Goal: Complete application form

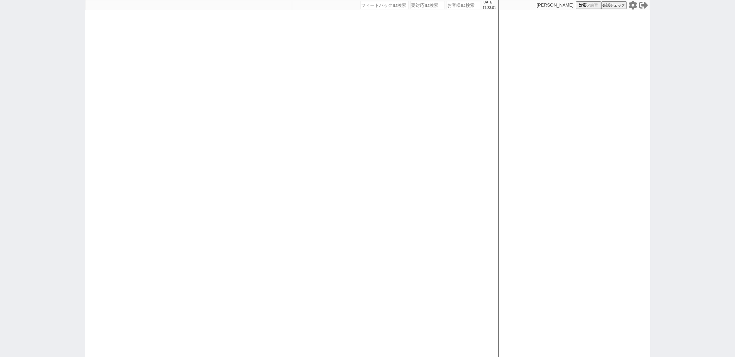
click at [187, 218] on div at bounding box center [188, 178] width 207 height 357
paste input "610972"
type input "610972"
select select "400"
select select
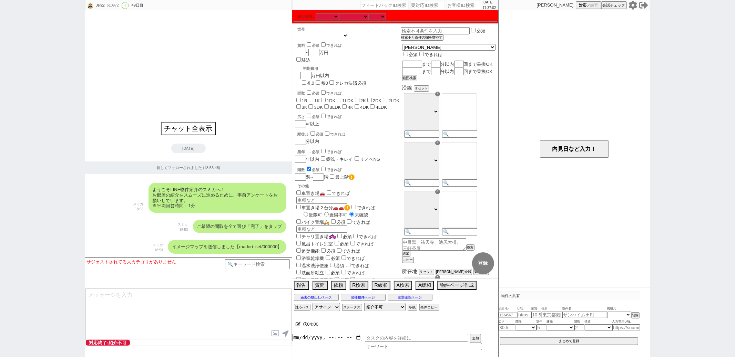
click at [332, 35] on select "1人暮らし 2人暮らし 家族:小学生以下含む 家族:小学生以下含まず 兄弟・姉妹 ルームシェア その他" at bounding box center [321, 36] width 53 height 6
click at [297, 327] on icon at bounding box center [298, 324] width 5 height 4
click at [339, 327] on textarea at bounding box center [382, 323] width 172 height 14
type textarea "あ"
checkbox input "false"
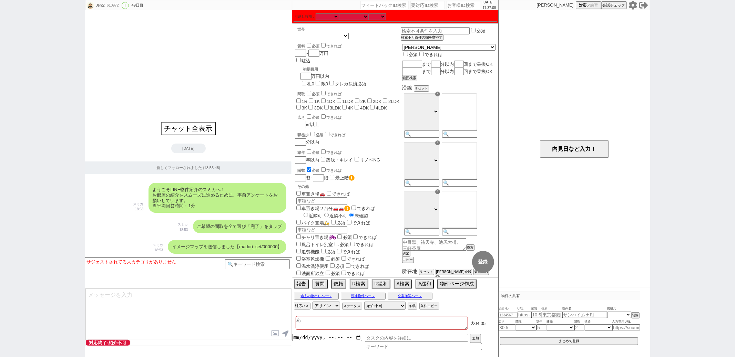
checkbox input "false"
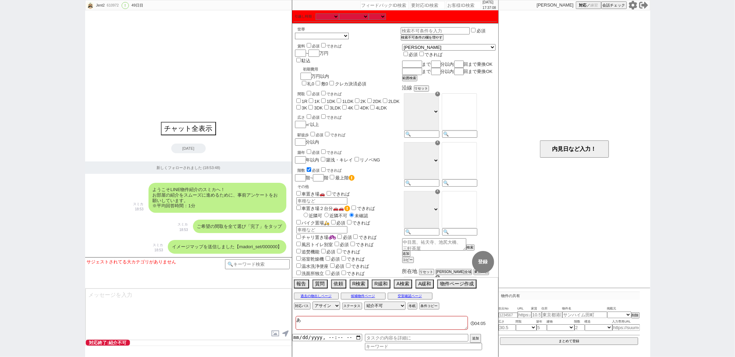
checkbox input "false"
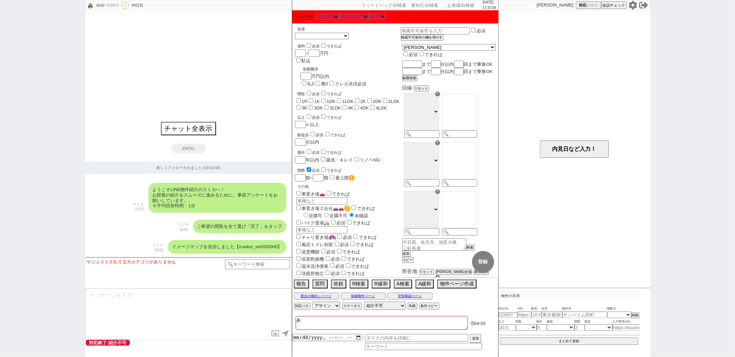
checkbox input "false"
type textarea "あえ"
checkbox input "false"
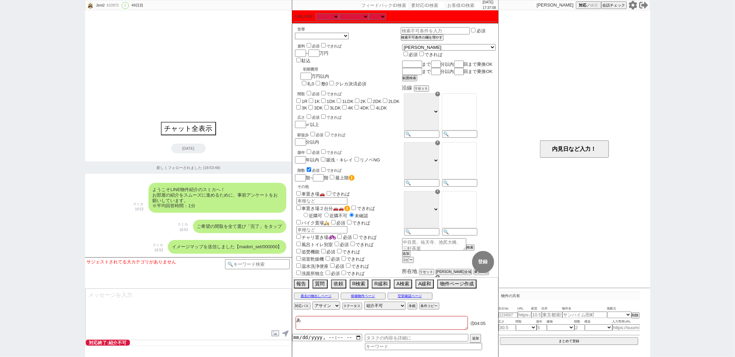
checkbox input "false"
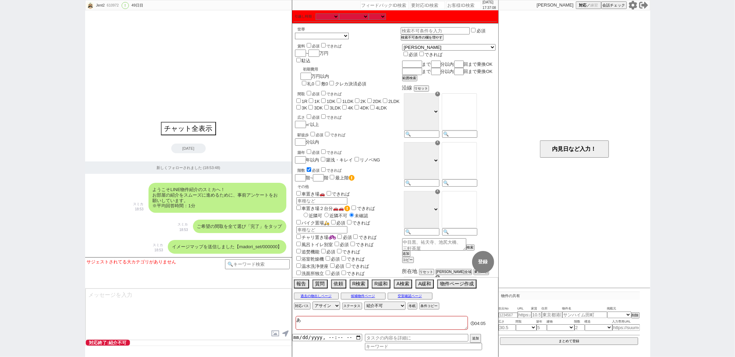
checkbox input "false"
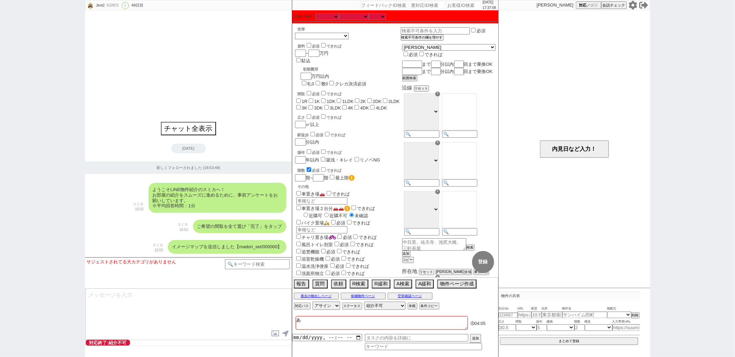
checkbox input "false"
type textarea "あえr"
checkbox input "false"
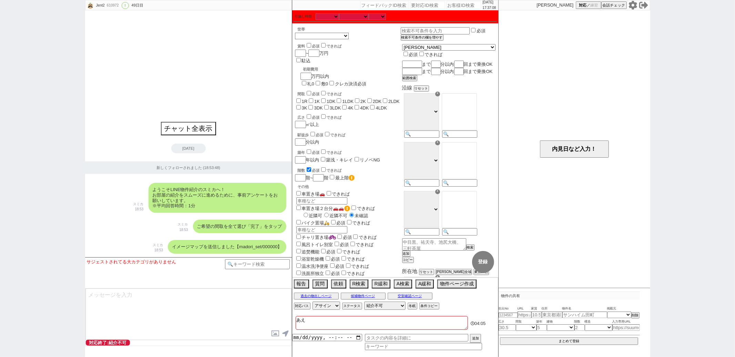
checkbox input "false"
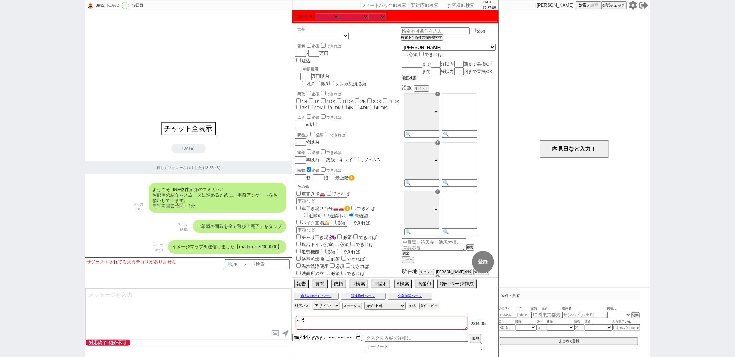
checkbox input "false"
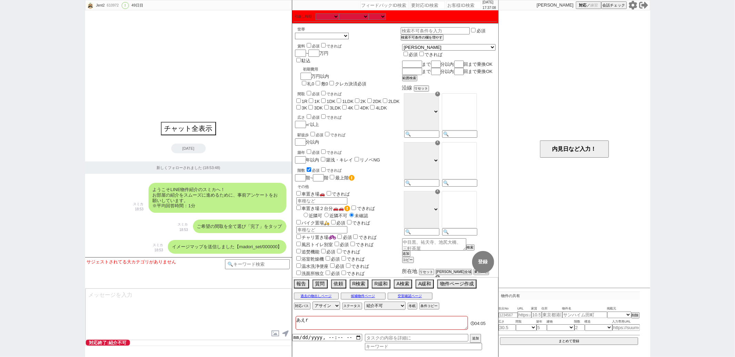
type textarea "あえら"
checkbox input "false"
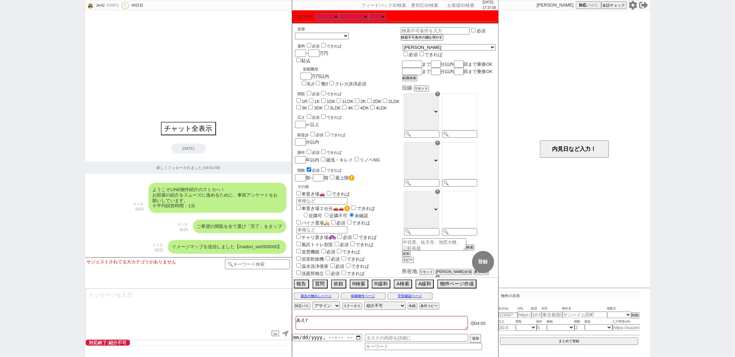
checkbox input "false"
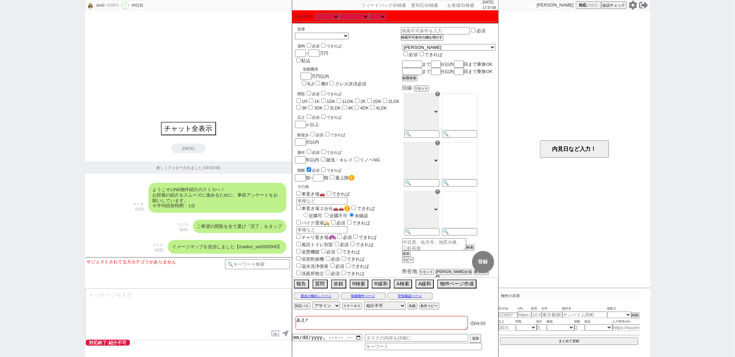
checkbox input "false"
type textarea "あえらう"
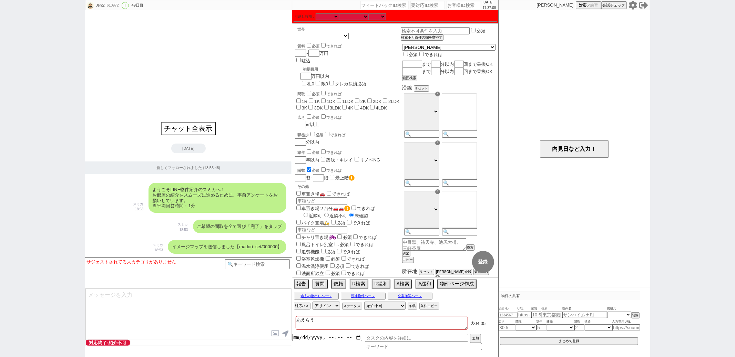
checkbox input "false"
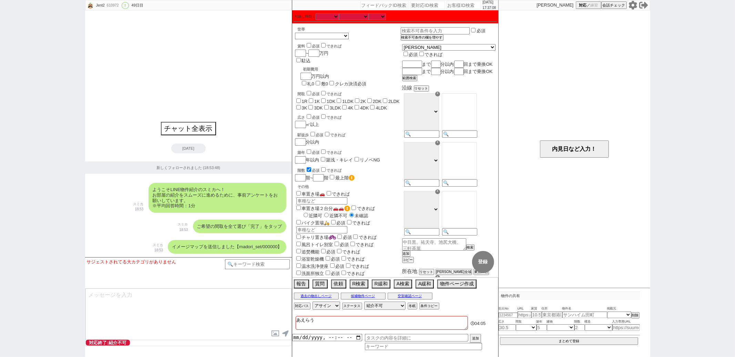
checkbox input "false"
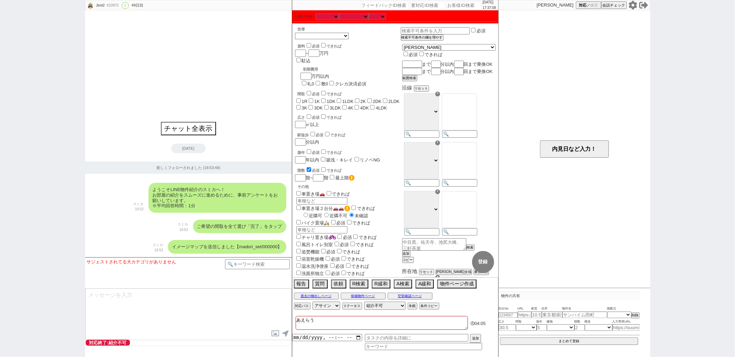
checkbox input "false"
type textarea "あえら"
checkbox input "false"
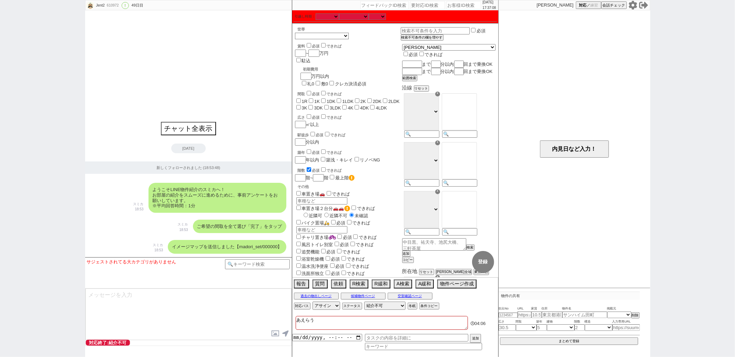
checkbox input "false"
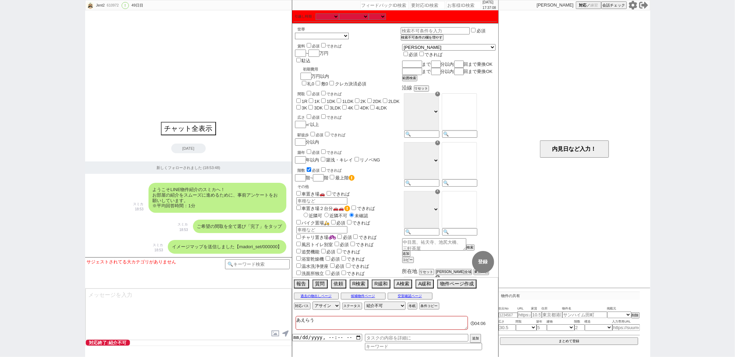
checkbox input "false"
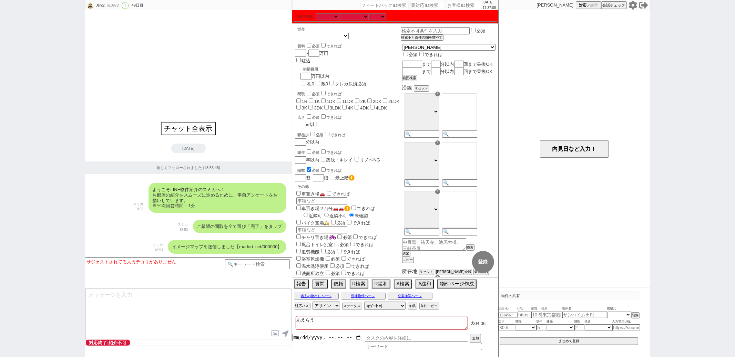
checkbox input "false"
type textarea "あえらs"
checkbox input "false"
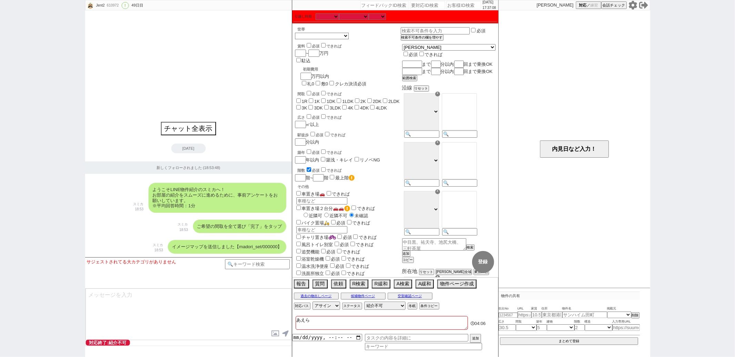
checkbox input "false"
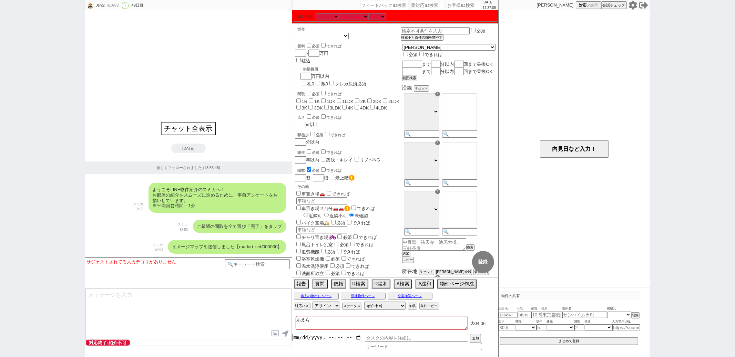
checkbox input "false"
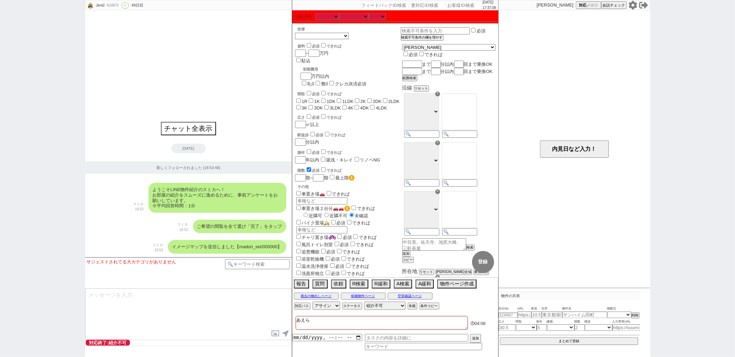
checkbox input "false"
type textarea "あえらす"
checkbox input "false"
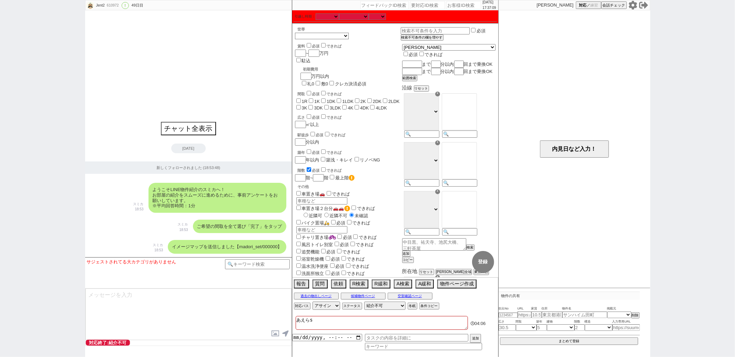
checkbox input "false"
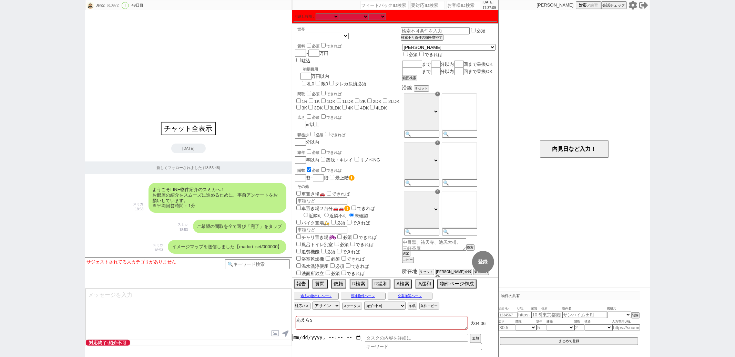
checkbox input "false"
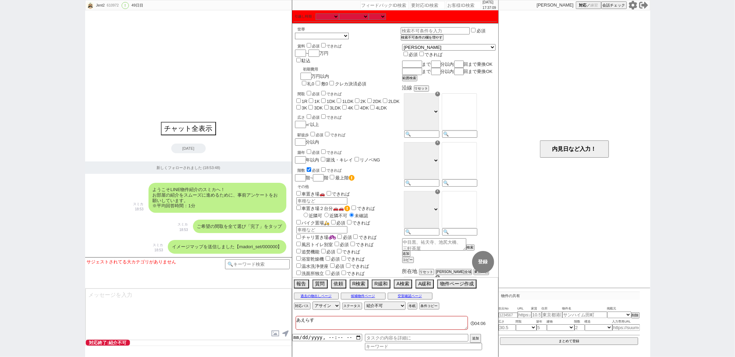
type textarea "アエラス"
checkbox input "false"
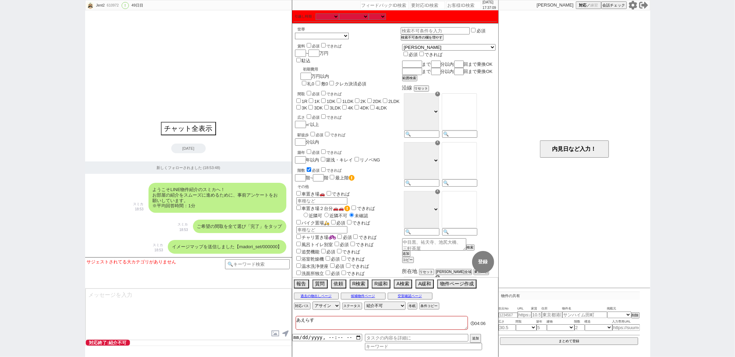
checkbox input "false"
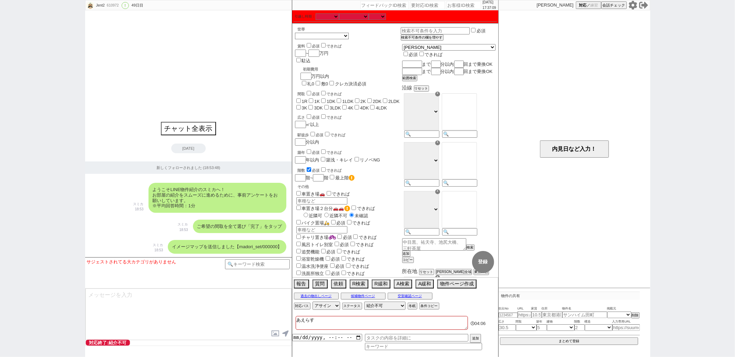
checkbox input "false"
type textarea "アエラスm"
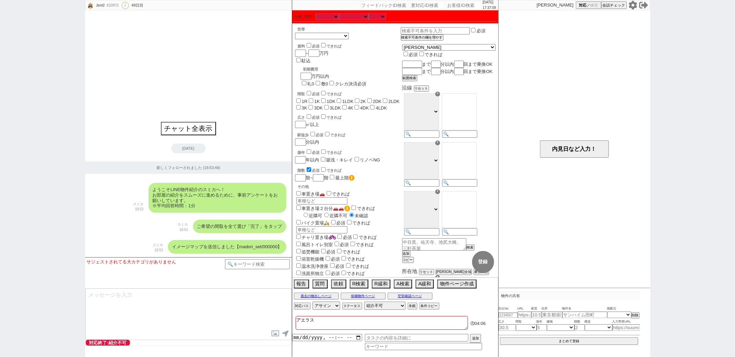
checkbox input "false"
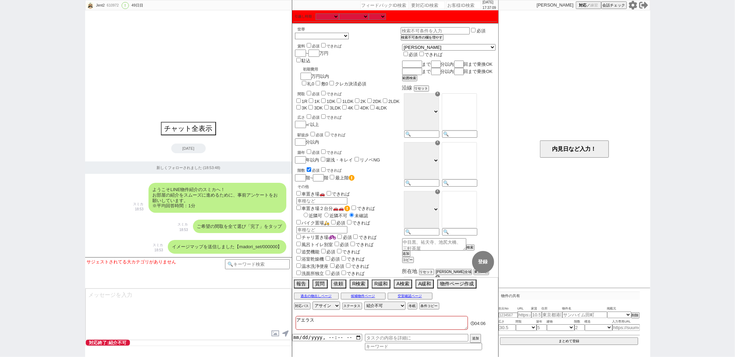
checkbox input "false"
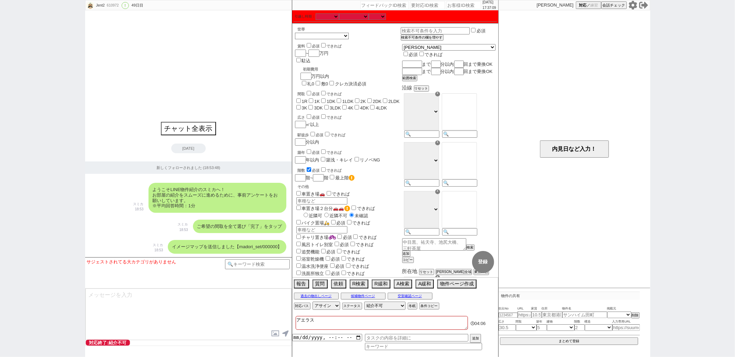
checkbox input "false"
type textarea "アエラスみ"
checkbox input "false"
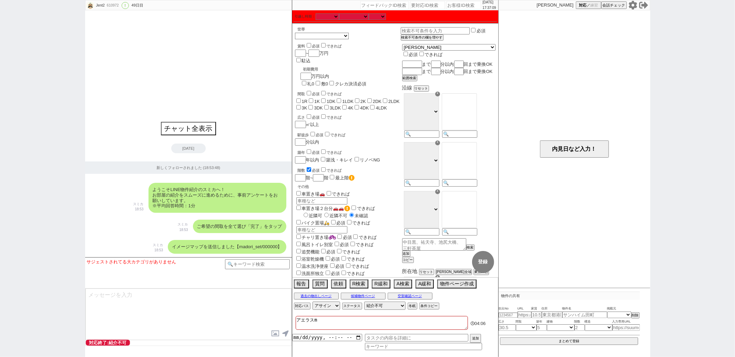
checkbox input "false"
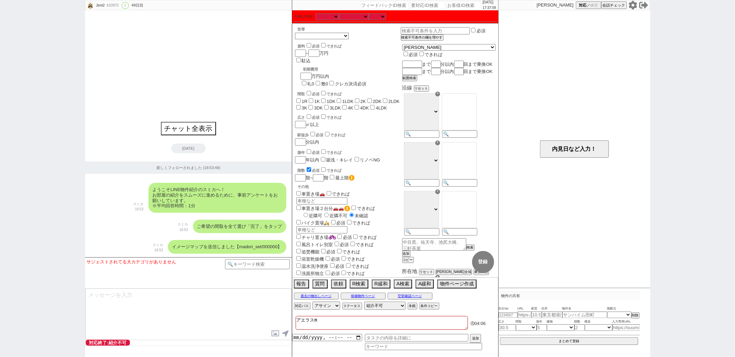
checkbox input "false"
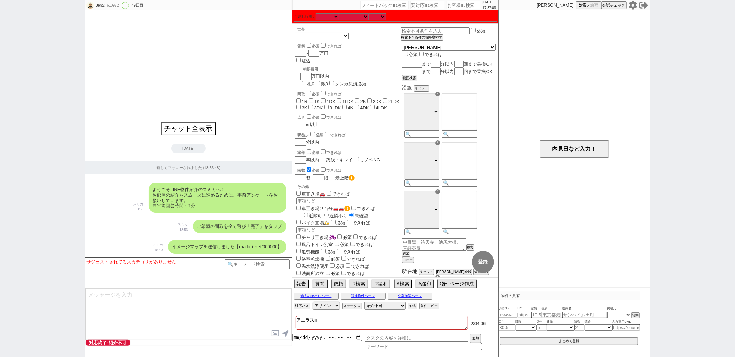
checkbox input "false"
type textarea "アエラスみn"
checkbox input "false"
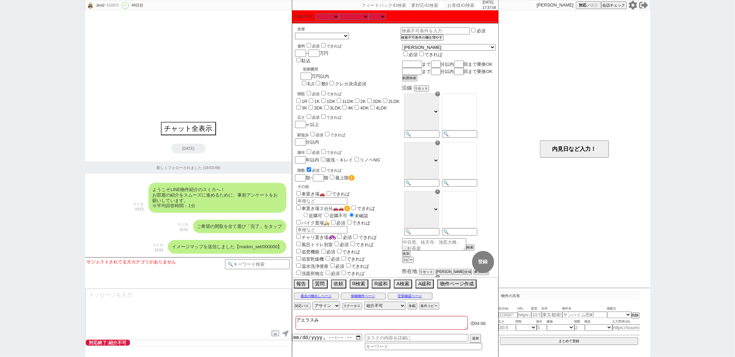
checkbox input "false"
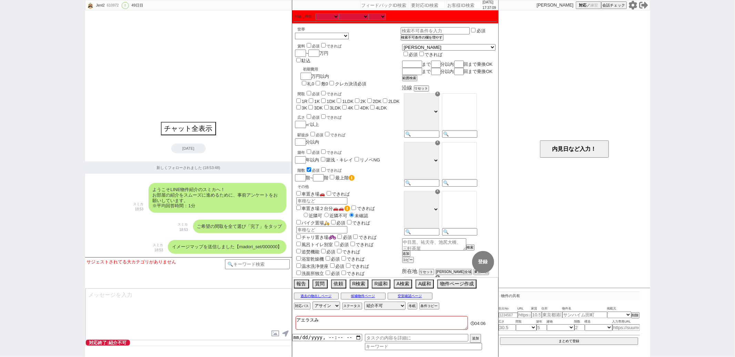
checkbox input "false"
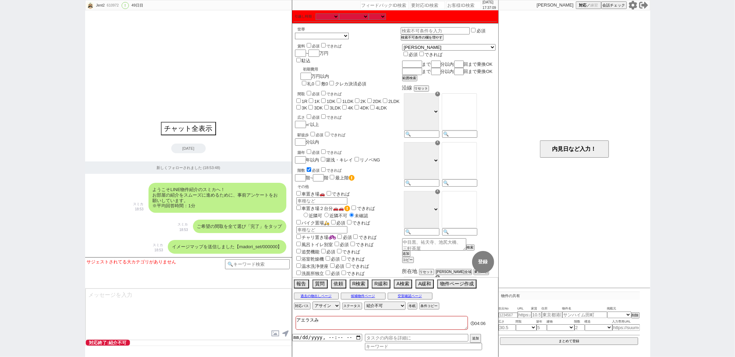
checkbox input "false"
type textarea "アエラスみな"
checkbox input "false"
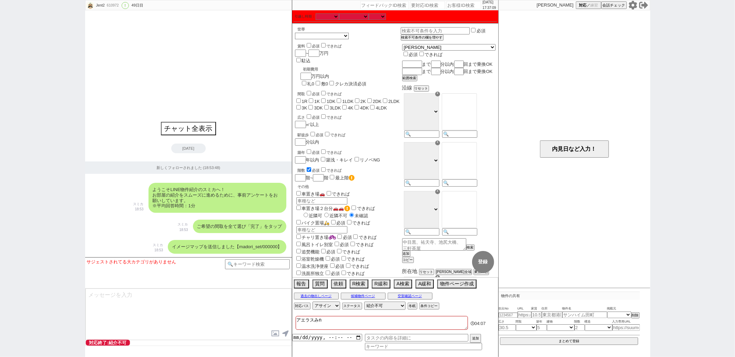
checkbox input "false"
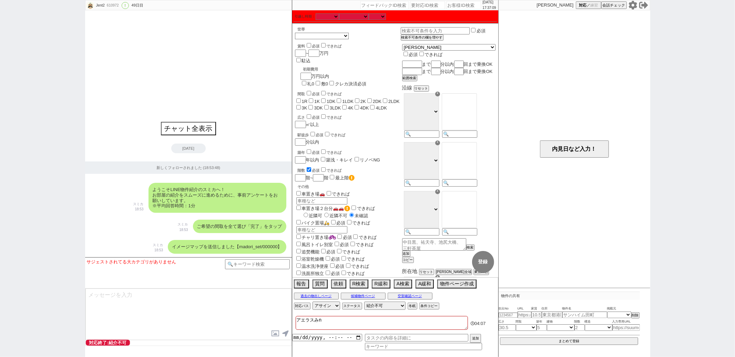
checkbox input "false"
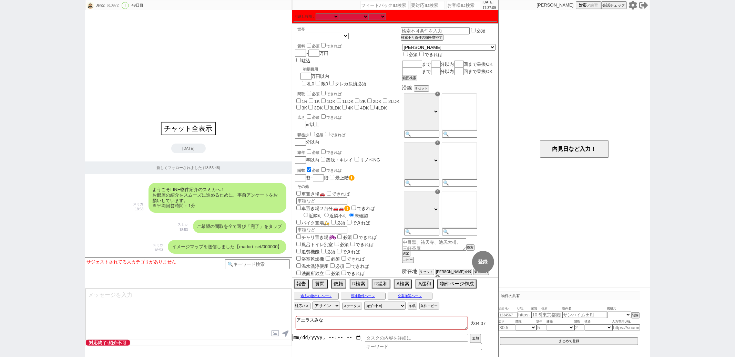
type textarea "アエラスみなm"
checkbox input "false"
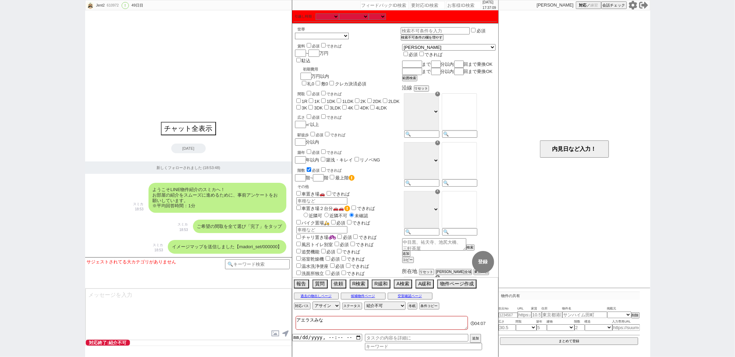
checkbox input "false"
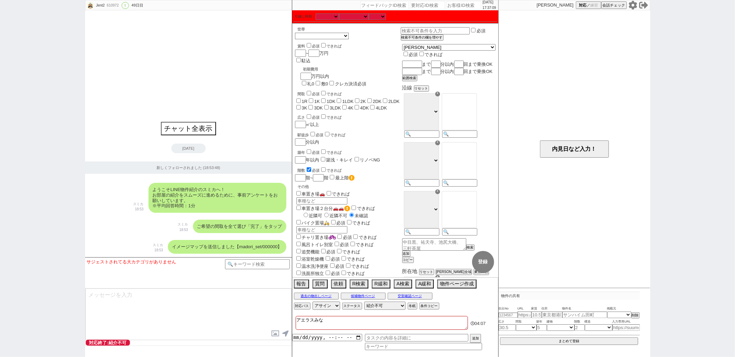
checkbox input "false"
click at [80, 207] on div "Jent2 610972 ! 0 49日目 冬眠中 自社客 スミカ スミカ_BPO チャット全表示 2025-08-21 新しくフォローされました (18:5…" at bounding box center [367, 178] width 735 height 357
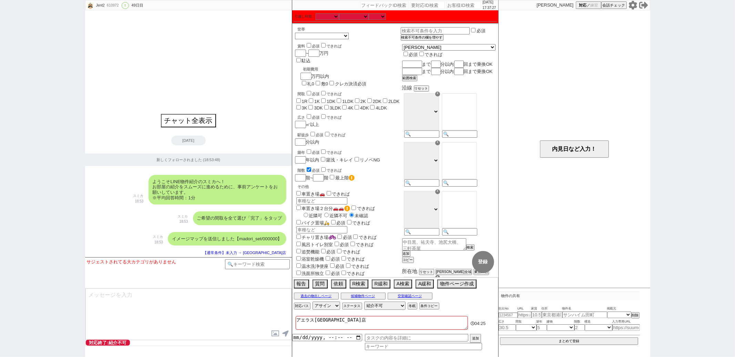
click at [114, 4] on div "610972" at bounding box center [113, 6] width 16 height 6
copy div "610972"
click at [438, 138] on input at bounding box center [421, 135] width 34 height 6
click at [437, 48] on select "[PERSON_NAME] [GEOGRAPHIC_DATA] [GEOGRAPHIC_DATA] [PERSON_NAME][GEOGRAPHIC_DATA…" at bounding box center [449, 47] width 93 height 6
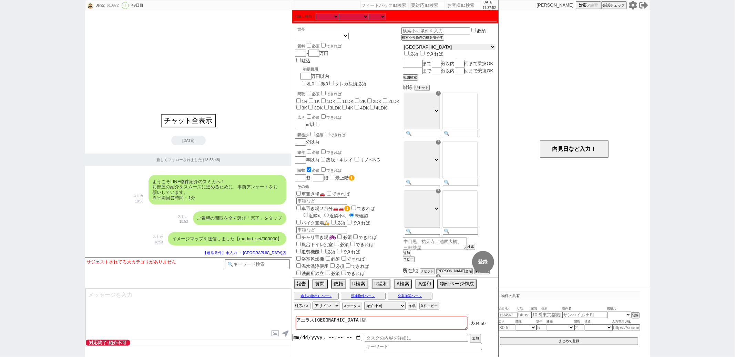
click at [419, 45] on select "[PERSON_NAME] [GEOGRAPHIC_DATA] [GEOGRAPHIC_DATA] [PERSON_NAME][GEOGRAPHIC_DATA…" at bounding box center [449, 47] width 93 height 6
click at [438, 138] on input at bounding box center [421, 135] width 34 height 6
paste input "東北"
click at [469, 118] on option "[PERSON_NAME]" at bounding box center [459, 115] width 34 height 6
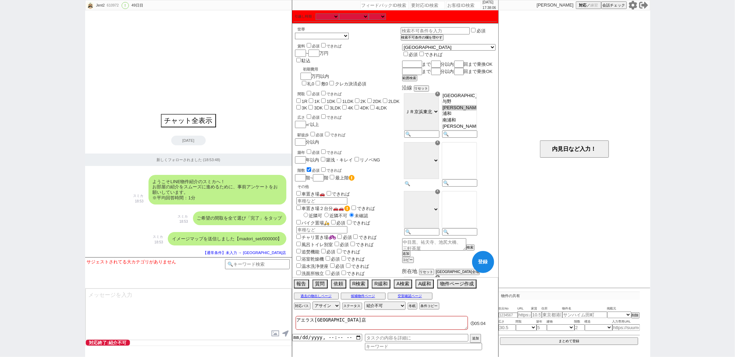
click at [438, 187] on input at bounding box center [421, 184] width 34 height 6
paste input "埼京"
click at [467, 147] on option "武蔵浦和" at bounding box center [459, 144] width 34 height 7
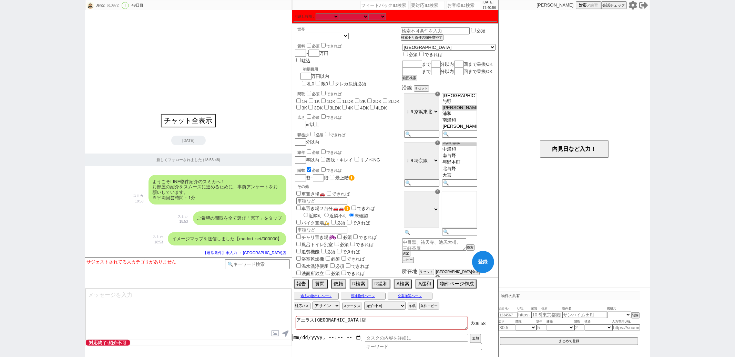
click at [428, 236] on input at bounding box center [421, 233] width 34 height 6
paste input "武蔵野"
click at [477, 206] on option "西浦和" at bounding box center [459, 203] width 34 height 7
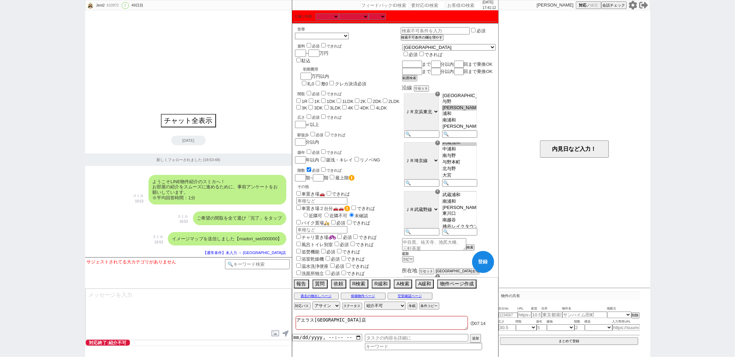
click at [409, 256] on button "追加" at bounding box center [405, 254] width 7 height 5
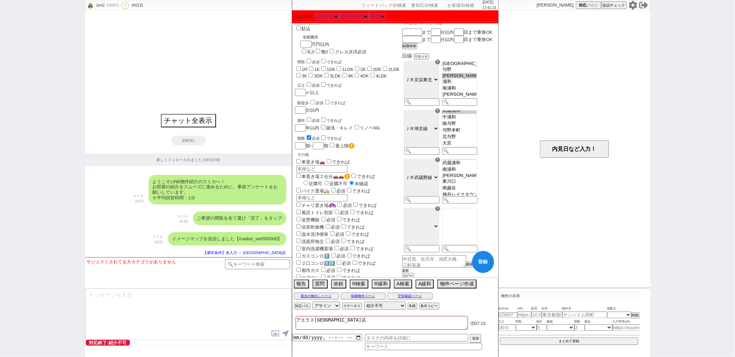
scroll to position [33, 0]
click at [440, 251] on div "☓ ＪＲ京浜東北・根岸線 東京メトロ有楽町線 西武新宿線 東武東上線 ＪＲ埼京線 東京メトロ副都心線 西武池袋・豊島線 湘南新宿ライン（宇都宮〜逗子） 東武伊…" at bounding box center [421, 229] width 38 height 49
paste input "埼玉高速"
click at [467, 243] on option "[PERSON_NAME]" at bounding box center [459, 241] width 34 height 6
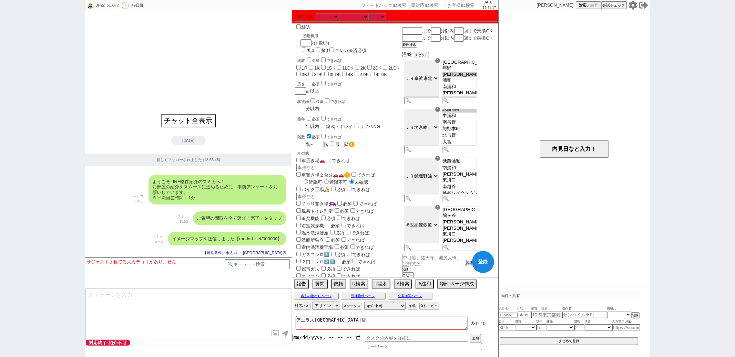
scroll to position [0, 0]
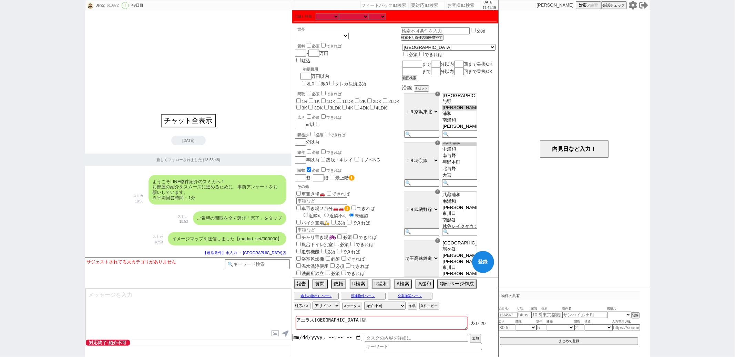
click at [309, 167] on input "checkbox" at bounding box center [309, 169] width 4 height 4
click at [299, 99] on input "1R" at bounding box center [298, 101] width 4 height 4
click at [313, 99] on input "1K" at bounding box center [311, 101] width 4 height 4
click at [328, 99] on label "1DK" at bounding box center [331, 101] width 9 height 5
click at [326, 99] on input "1DK" at bounding box center [323, 101] width 4 height 4
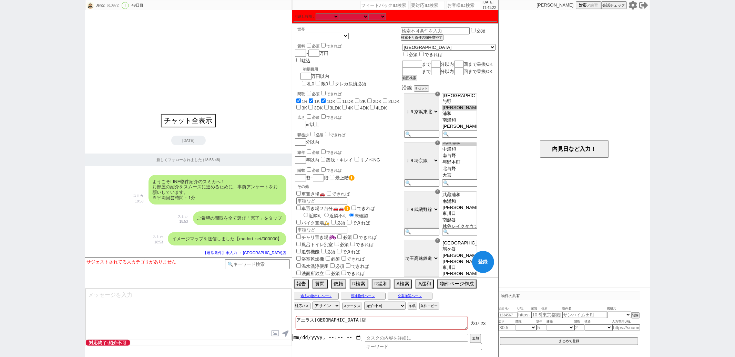
click at [340, 99] on input "1LDK" at bounding box center [339, 101] width 4 height 4
click at [316, 54] on input "number" at bounding box center [313, 53] width 10 height 6
click at [363, 90] on div "間取 必須 できれば" at bounding box center [349, 93] width 103 height 7
click at [363, 99] on label "2K" at bounding box center [363, 101] width 6 height 5
click at [359, 99] on input "2K" at bounding box center [357, 101] width 4 height 4
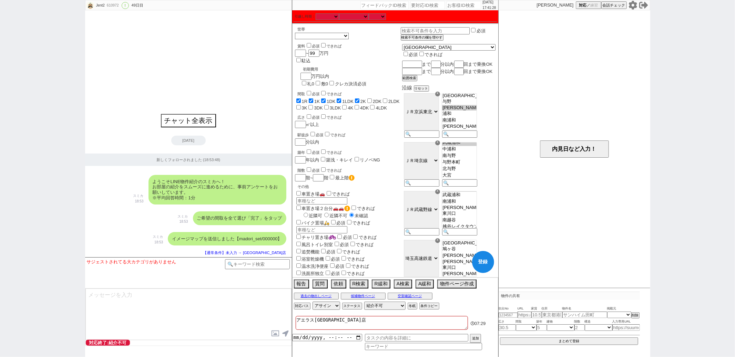
click at [372, 99] on input "2DK" at bounding box center [369, 101] width 4 height 4
click at [391, 99] on span "2LDK" at bounding box center [390, 101] width 18 height 5
click at [395, 99] on label "2LDK" at bounding box center [393, 101] width 11 height 5
click at [387, 99] on input "2LDK" at bounding box center [385, 101] width 4 height 4
click at [301, 105] on input "3K" at bounding box center [298, 107] width 4 height 4
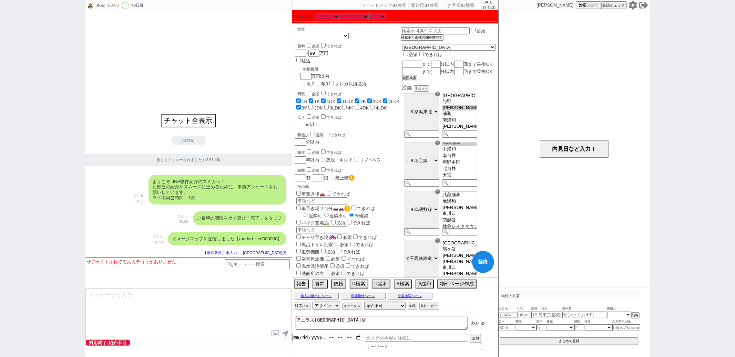
click at [314, 105] on label "3DK" at bounding box center [318, 107] width 9 height 5
click at [308, 105] on input "3DK" at bounding box center [310, 107] width 4 height 4
click at [324, 105] on input "3LDK" at bounding box center [326, 107] width 4 height 4
click at [331, 90] on div "間取 必須 できれば 1R 1K 1DK 1LDK 2K 2DK 2LDK 3K 3DK 3LDK 4K 4DK 4LDK" at bounding box center [348, 100] width 106 height 21
click at [342, 105] on input "4K" at bounding box center [344, 107] width 4 height 4
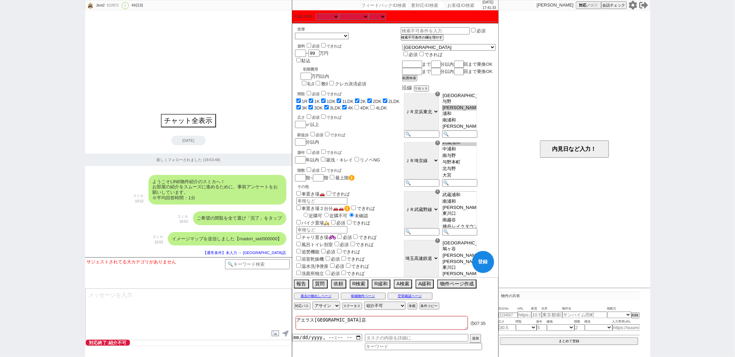
click at [355, 105] on input "4DK" at bounding box center [357, 107] width 4 height 4
click at [370, 105] on input "4LDK" at bounding box center [372, 107] width 4 height 4
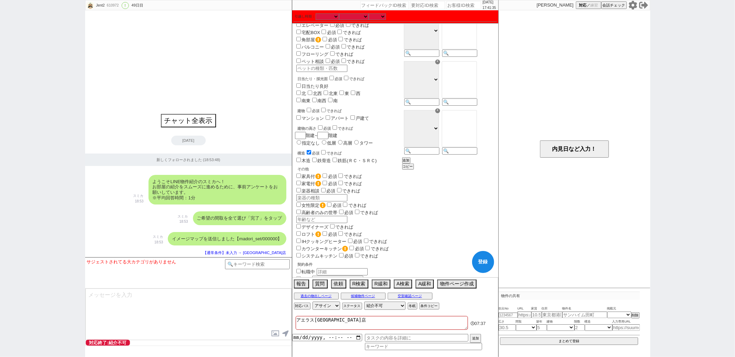
scroll to position [334, 0]
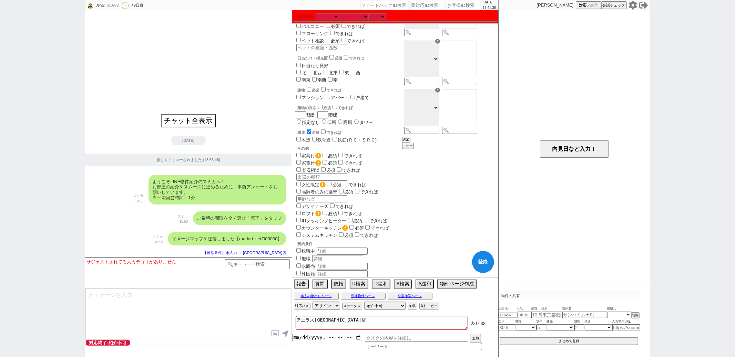
click at [308, 129] on div "構造 必須 できれば" at bounding box center [349, 132] width 103 height 7
click at [309, 130] on input "checkbox" at bounding box center [309, 132] width 4 height 4
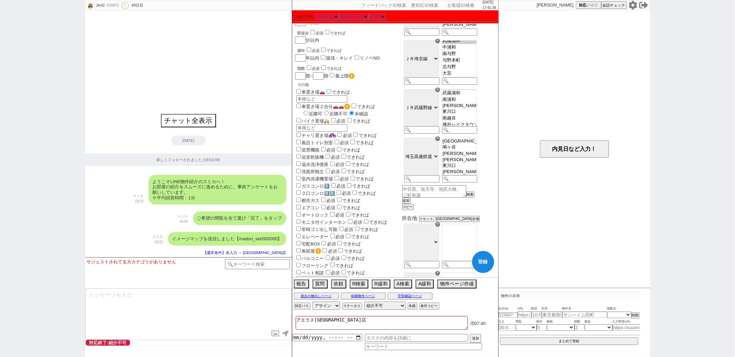
scroll to position [0, 0]
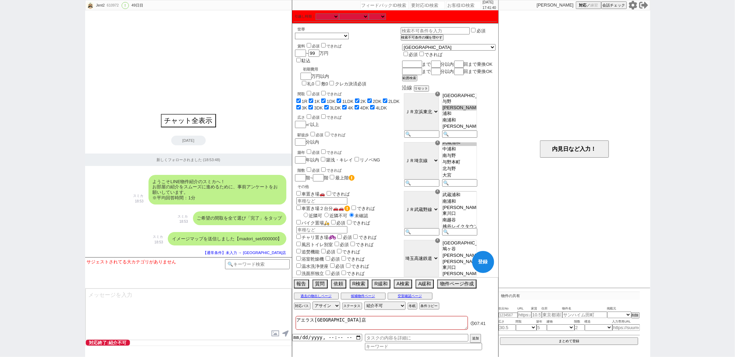
click at [485, 265] on button "登録" at bounding box center [483, 262] width 22 height 22
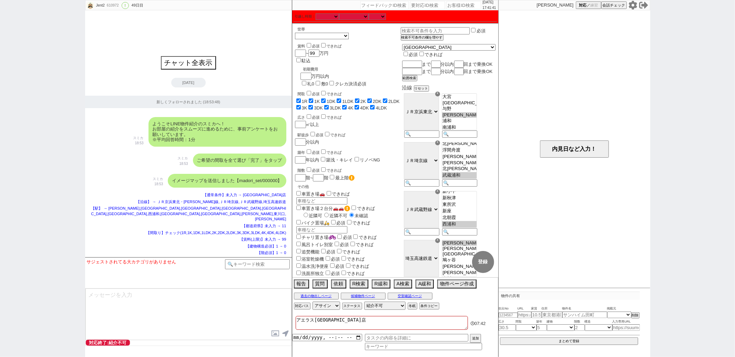
scroll to position [21, 0]
click at [112, 4] on div "610972" at bounding box center [113, 6] width 16 height 6
copy div "610972"
click at [51, 192] on div "Jent2 610972 ! 0 49日目 冬眠中 自社客 スミカ スミカ_BPO チャット全表示 2025-08-21 新しくフォローされました (18:5…" at bounding box center [367, 178] width 735 height 357
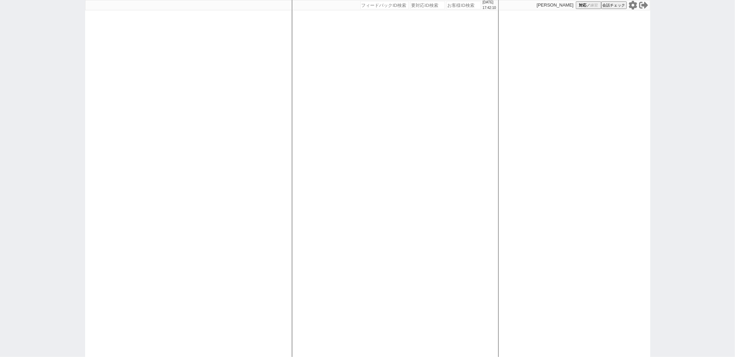
click at [67, 191] on div "[DATE] 17:42:10 候補物件を追加してしてください 紹介した物件一覧 他社物件を追加する 空室確認ページに追加・削除 紹介した物件一覧 他社物件を…" at bounding box center [367, 178] width 735 height 357
paste input "615327"
type input "615327"
select select "400"
select select
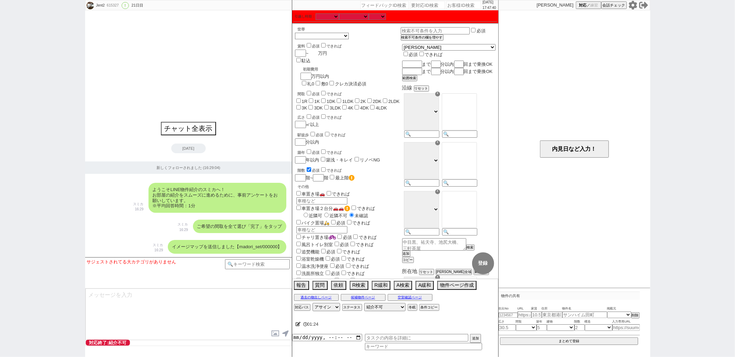
click at [315, 50] on input "number" at bounding box center [313, 53] width 10 height 6
type input "9"
checkbox input "false"
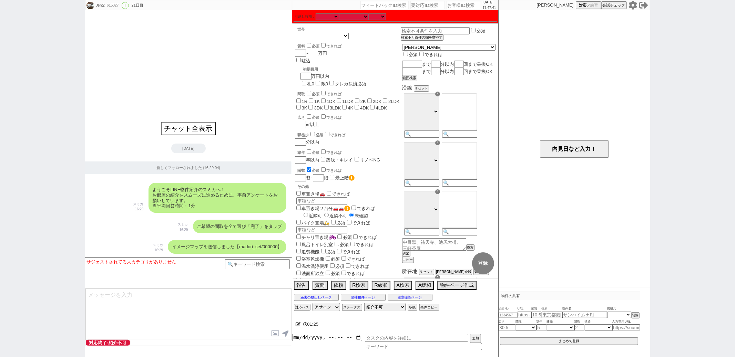
checkbox input "false"
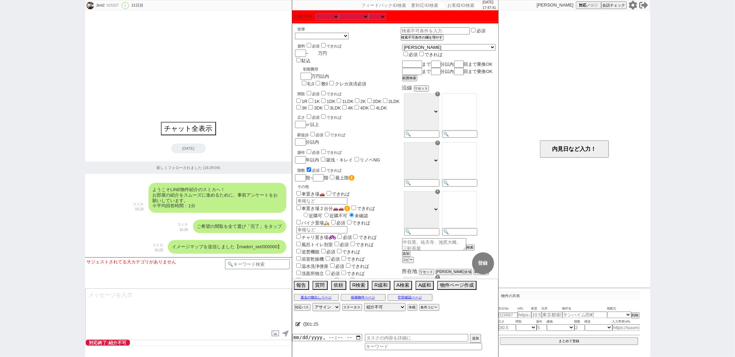
checkbox input "false"
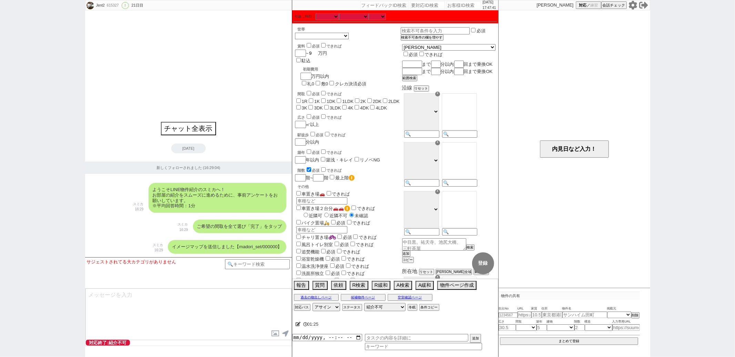
type input "99"
checkbox input "false"
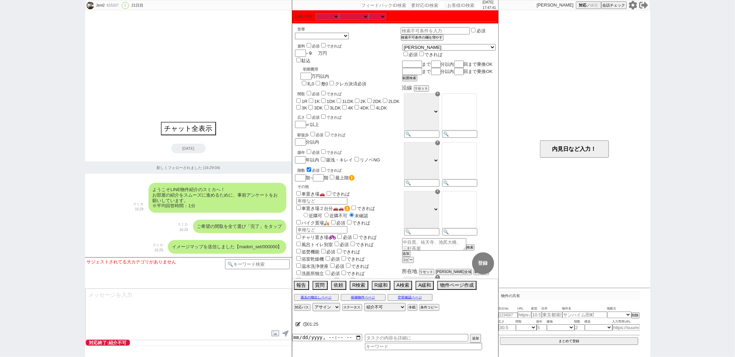
checkbox input "false"
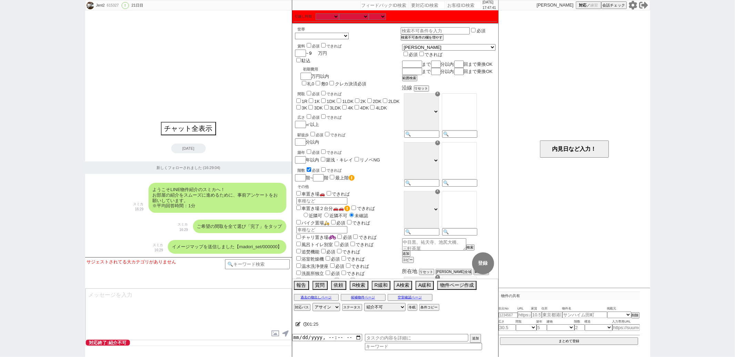
checkbox input "false"
type input "99"
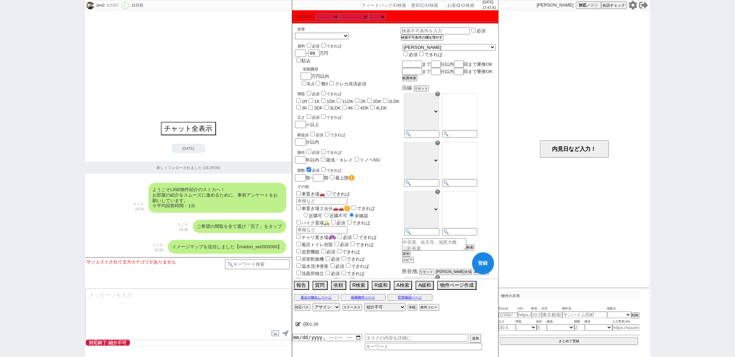
click at [297, 99] on input "1R" at bounding box center [298, 101] width 4 height 4
checkbox input "true"
checkbox input "false"
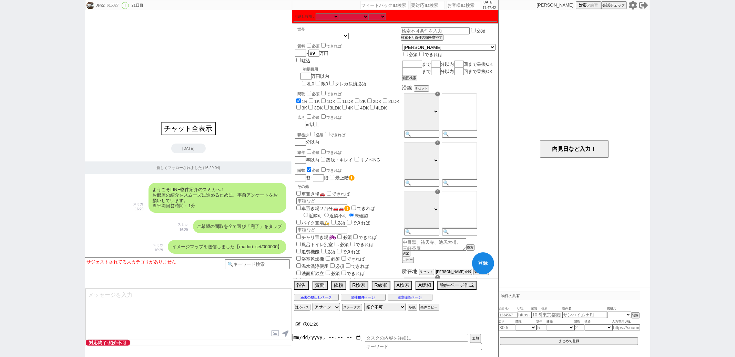
checkbox input "false"
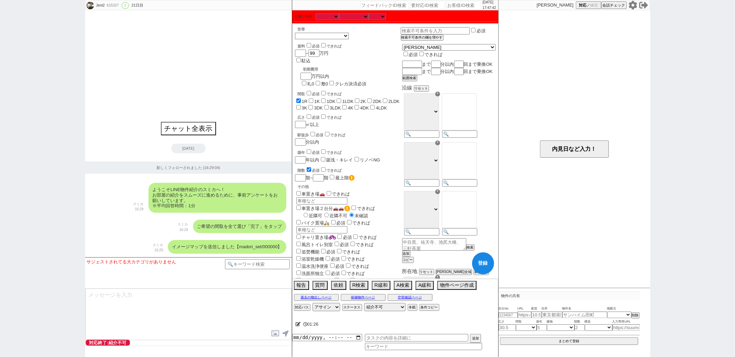
checkbox input "false"
click at [319, 99] on label "1K" at bounding box center [317, 101] width 6 height 5
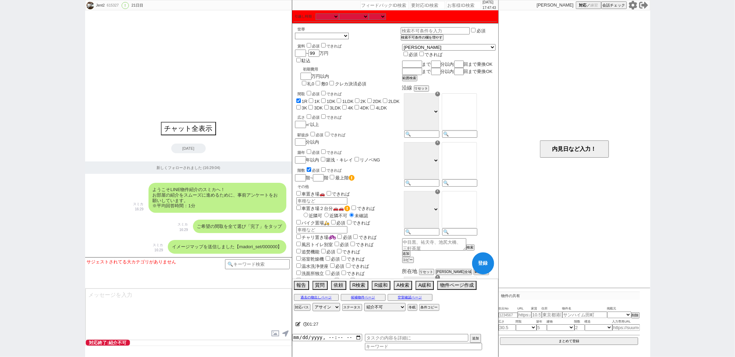
click at [313, 99] on input "1K" at bounding box center [311, 101] width 4 height 4
checkbox input "true"
checkbox input "false"
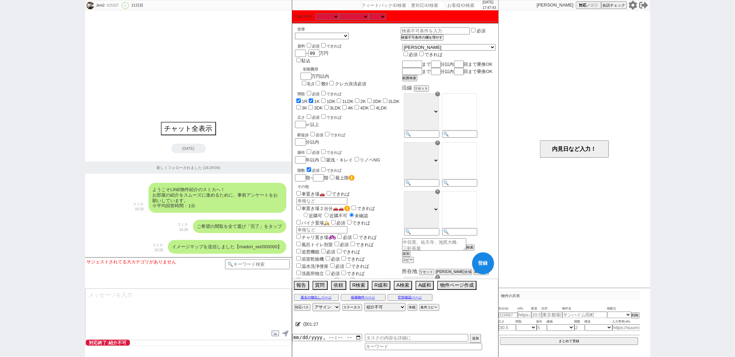
checkbox input "false"
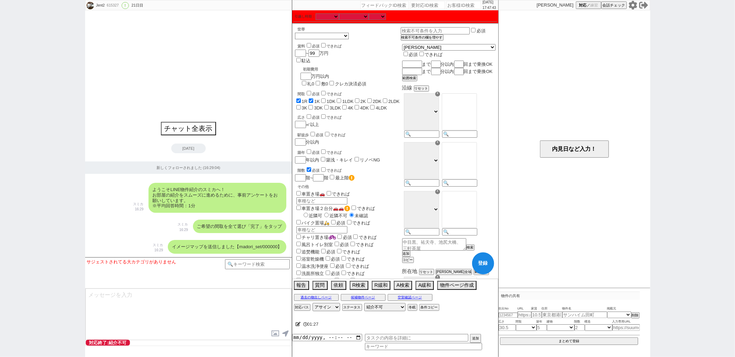
checkbox input "false"
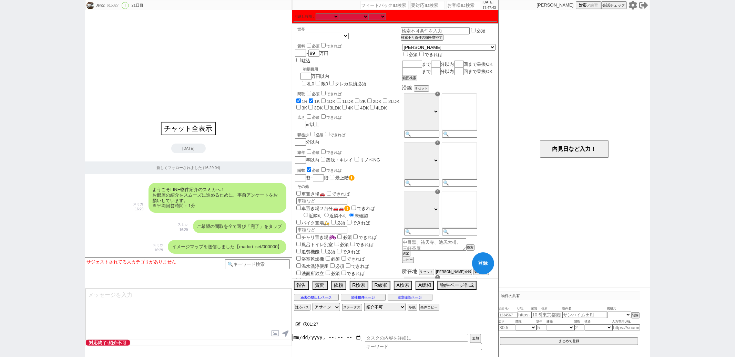
click at [326, 99] on input "1DK" at bounding box center [323, 101] width 4 height 4
checkbox input "true"
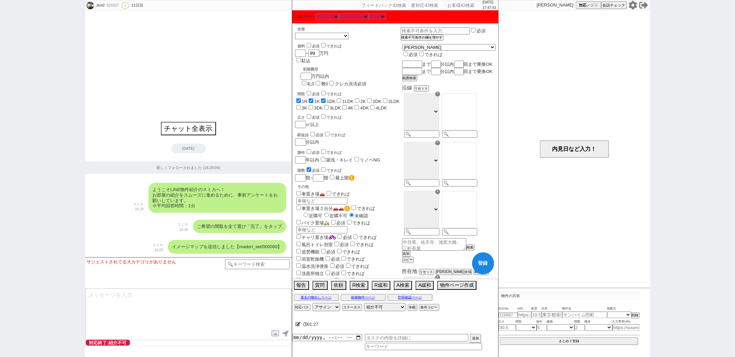
checkbox input "false"
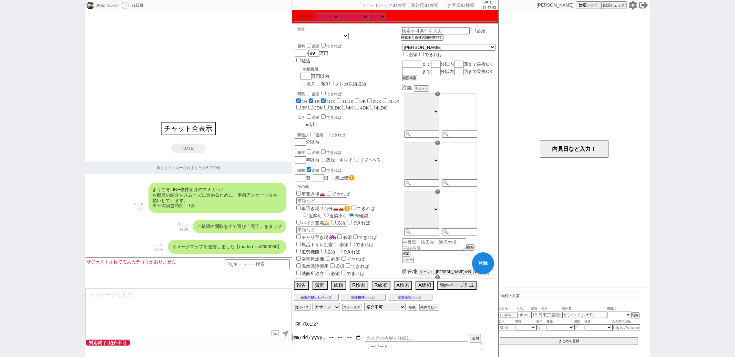
checkbox input "false"
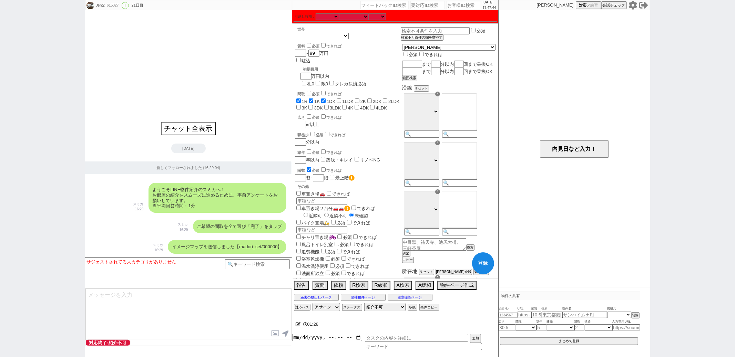
click at [340, 90] on div "間取 必須 できれば 1R 1K 1DK 1LDK 2K 2DK 2LDK 3K 3DK 3LDK 4K 4DK 4LDK" at bounding box center [348, 100] width 106 height 21
click at [341, 99] on input "1LDK" at bounding box center [339, 101] width 4 height 4
checkbox input "true"
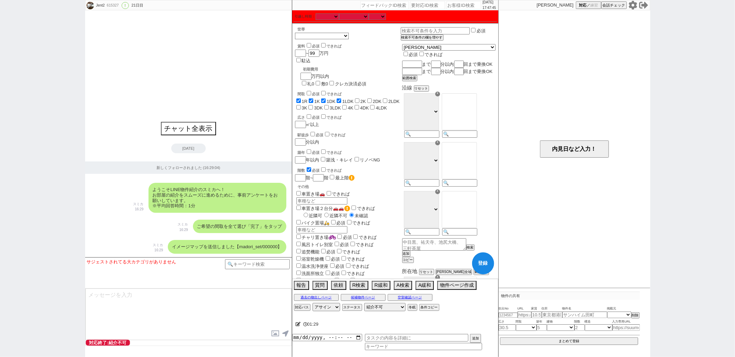
checkbox input "true"
checkbox input "false"
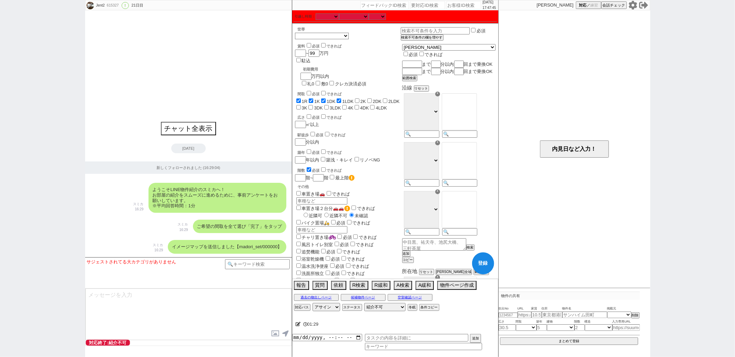
checkbox input "false"
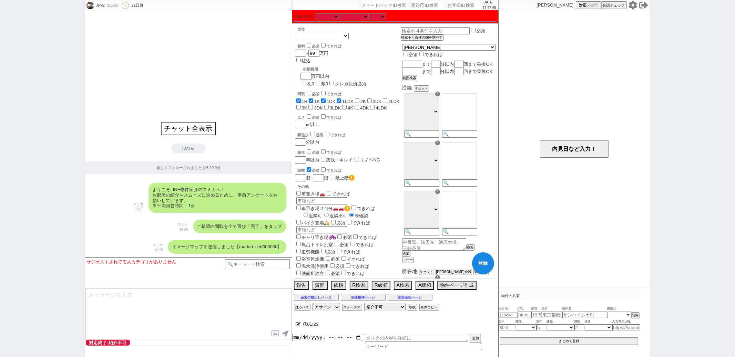
checkbox input "false"
click at [363, 99] on label "2K" at bounding box center [363, 101] width 6 height 5
click at [359, 99] on input "2K" at bounding box center [357, 101] width 4 height 4
checkbox input "true"
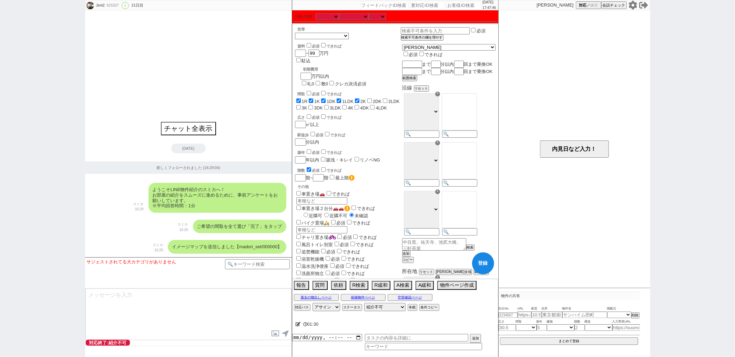
checkbox input "true"
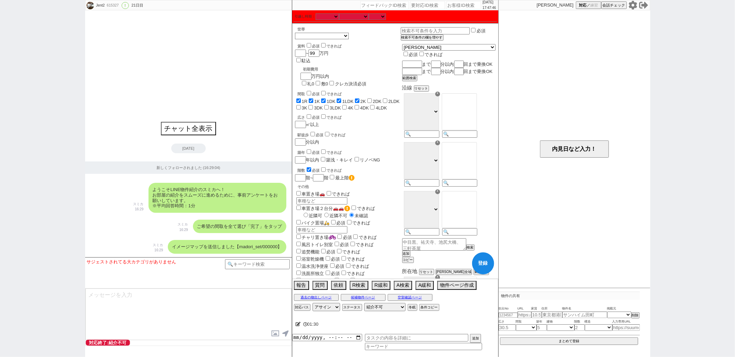
checkbox input "false"
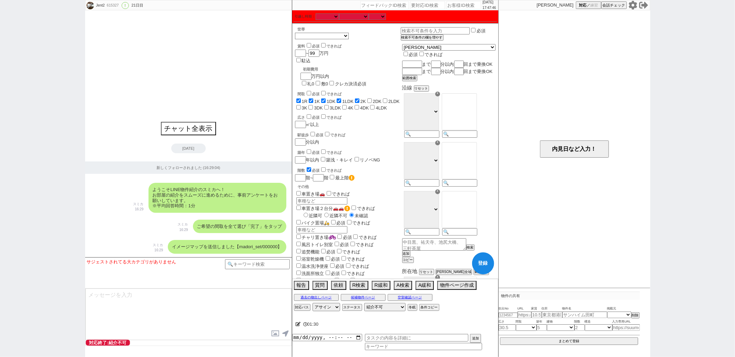
checkbox input "false"
click at [377, 99] on label "2DK" at bounding box center [377, 101] width 9 height 5
click at [372, 99] on input "2DK" at bounding box center [369, 101] width 4 height 4
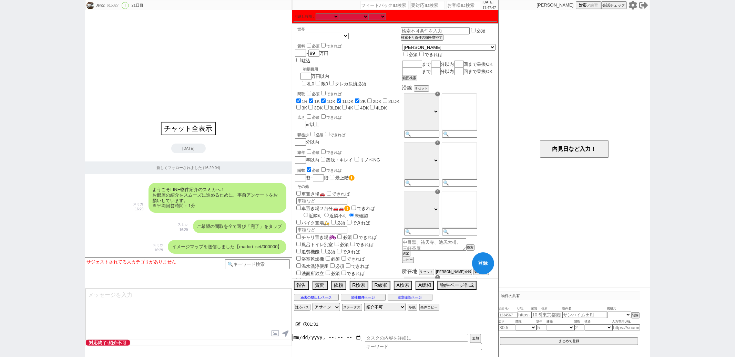
checkbox input "true"
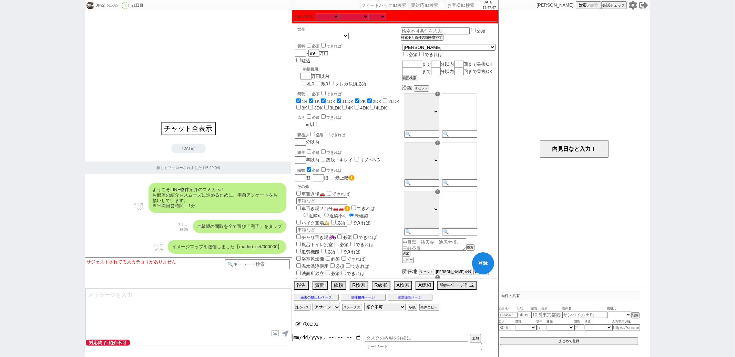
checkbox input "true"
checkbox input "false"
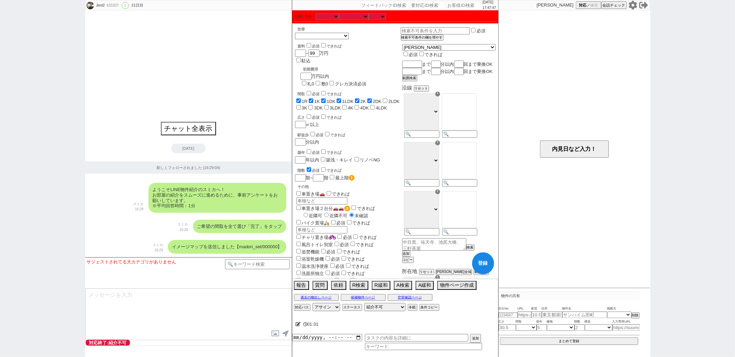
checkbox input "false"
click at [396, 99] on label "2LDK" at bounding box center [393, 101] width 11 height 5
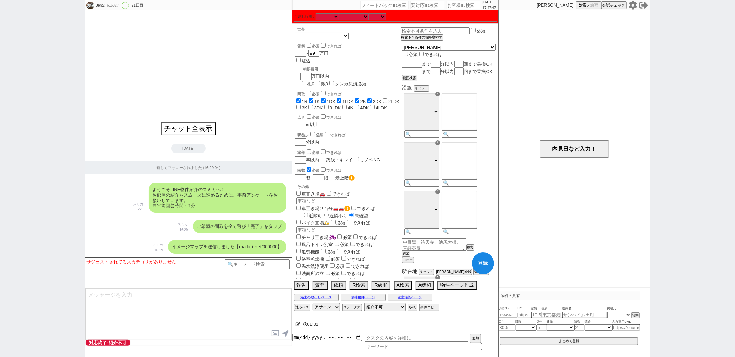
click at [387, 99] on input "2LDK" at bounding box center [385, 101] width 4 height 4
checkbox input "true"
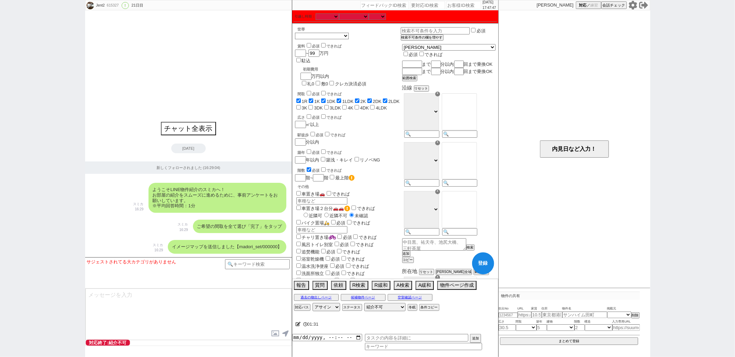
checkbox input "true"
checkbox input "false"
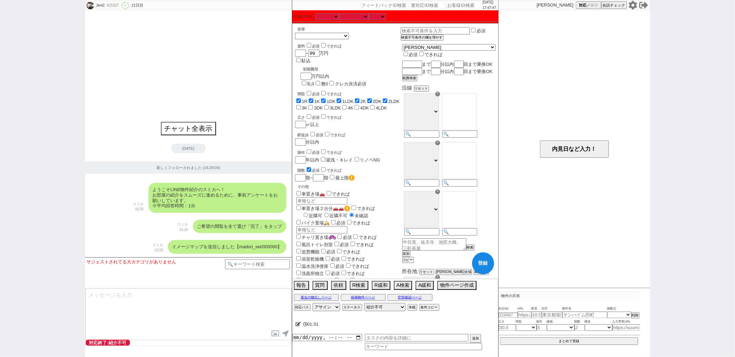
checkbox input "false"
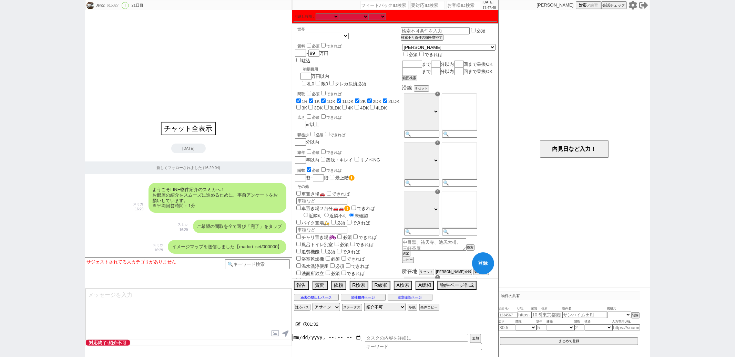
click at [401, 90] on div "間取 必須 できれば 1R 1K 1DK 1LDK 2K 2DK 2LDK 3K 3DK 3LDK 4K 4DK 4LDK" at bounding box center [348, 100] width 106 height 21
click at [301, 105] on input "3K" at bounding box center [298, 107] width 4 height 4
checkbox input "true"
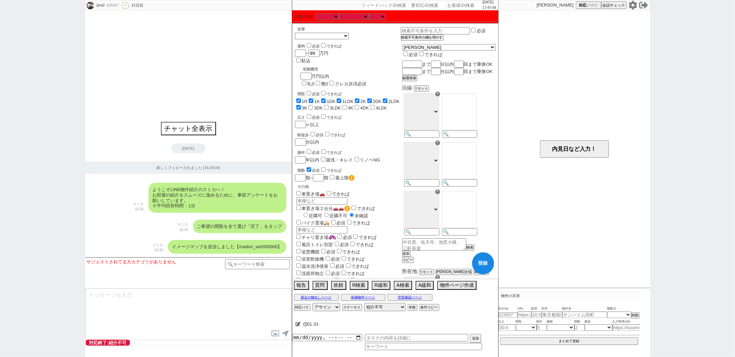
checkbox input "true"
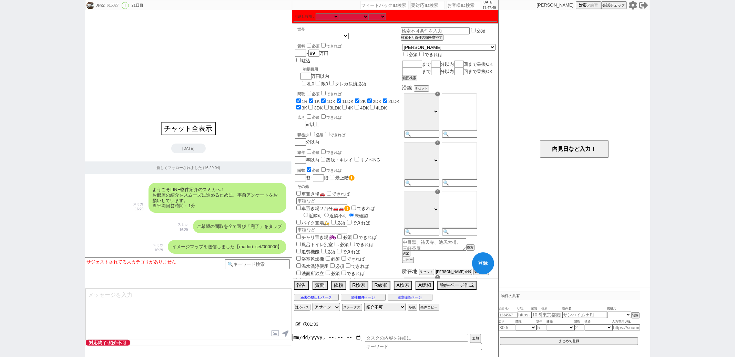
checkbox input "true"
checkbox input "false"
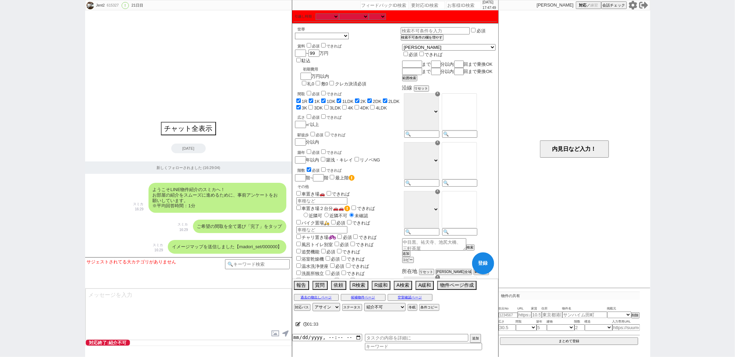
checkbox input "false"
click at [308, 105] on input "3DK" at bounding box center [310, 107] width 4 height 4
checkbox input "true"
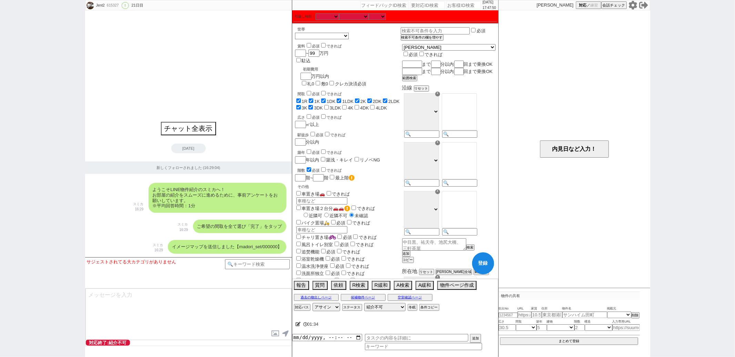
checkbox input "true"
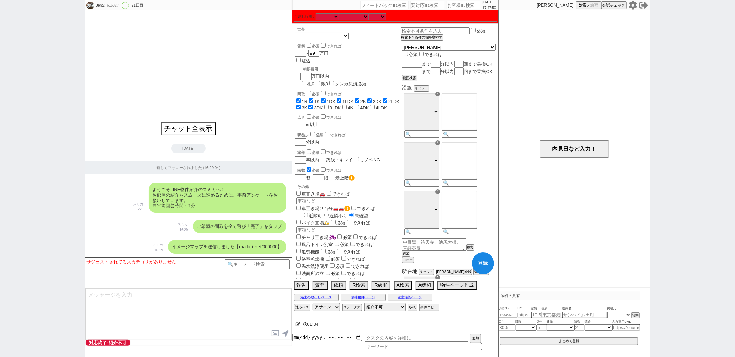
checkbox input "true"
checkbox input "false"
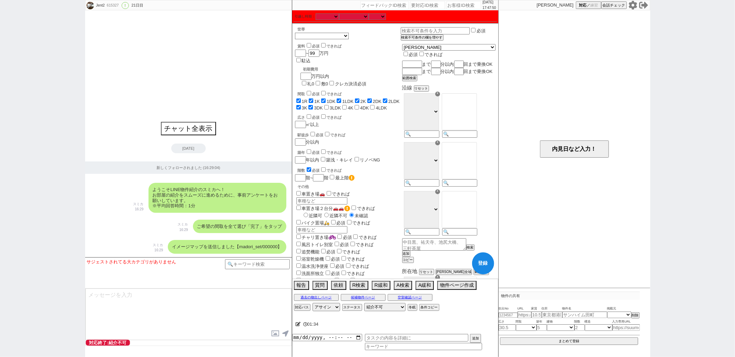
checkbox input "false"
click at [324, 105] on input "3LDK" at bounding box center [326, 107] width 4 height 4
checkbox input "true"
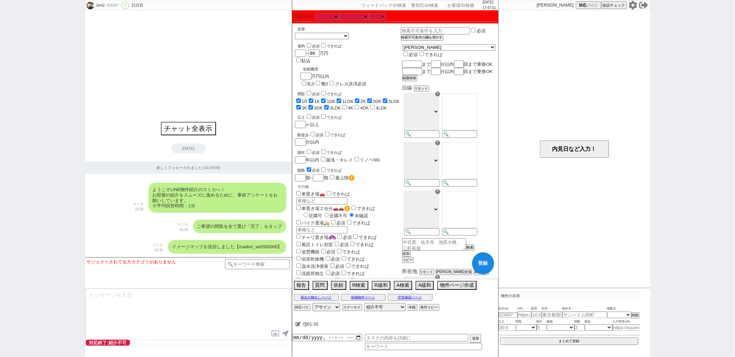
checkbox input "true"
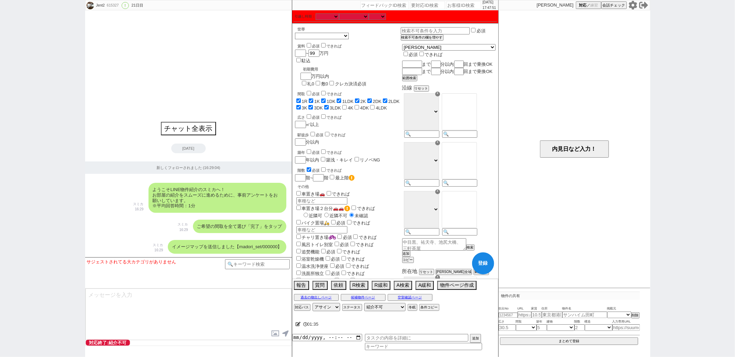
checkbox input "true"
checkbox input "false"
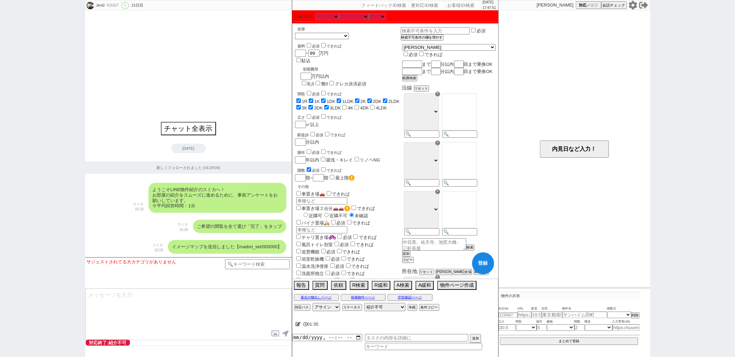
checkbox input "false"
click at [342, 105] on input "4K" at bounding box center [344, 107] width 4 height 4
checkbox input "true"
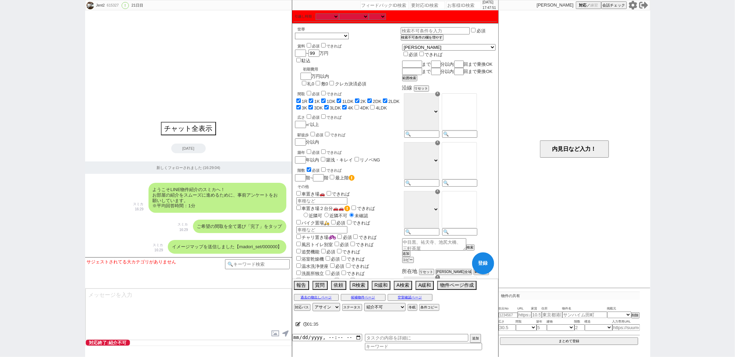
checkbox input "true"
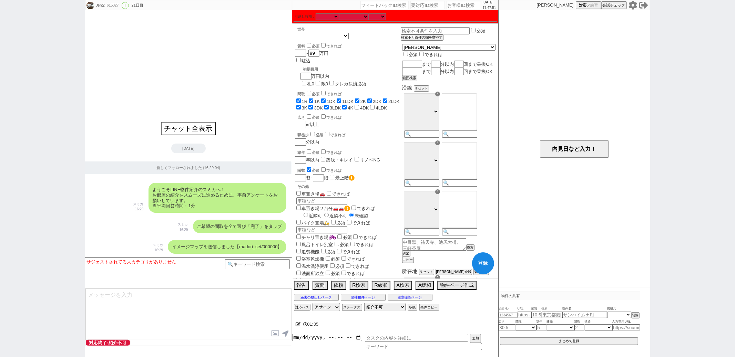
checkbox input "true"
checkbox input "false"
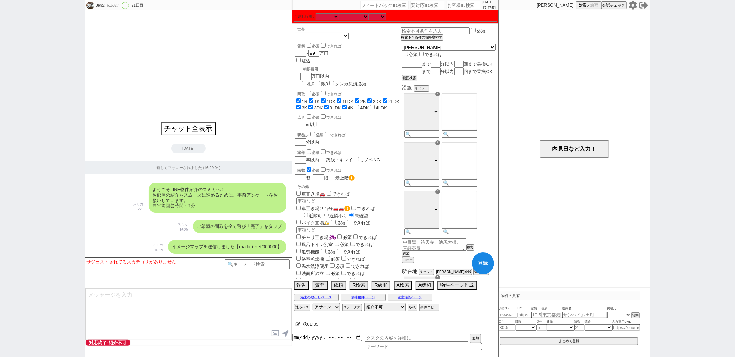
checkbox input "false"
click at [369, 105] on span "4LDK" at bounding box center [378, 107] width 18 height 5
click at [360, 105] on label "4DK" at bounding box center [364, 107] width 9 height 5
click at [358, 105] on input "4DK" at bounding box center [357, 107] width 4 height 4
checkbox input "true"
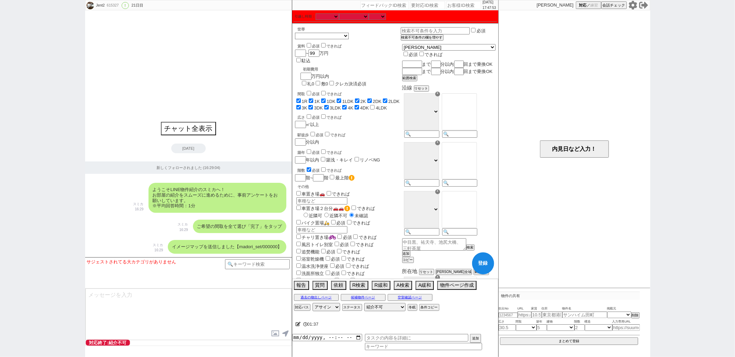
checkbox input "true"
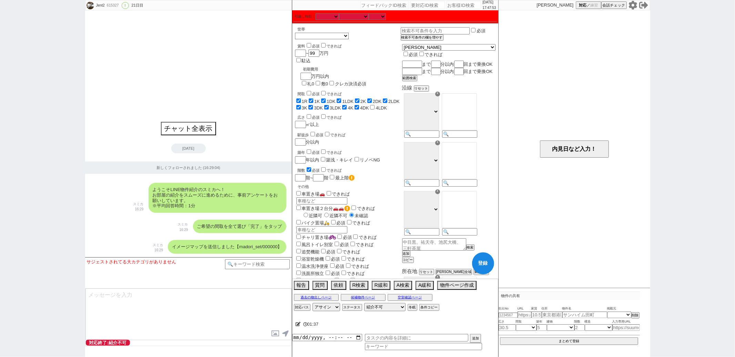
checkbox input "true"
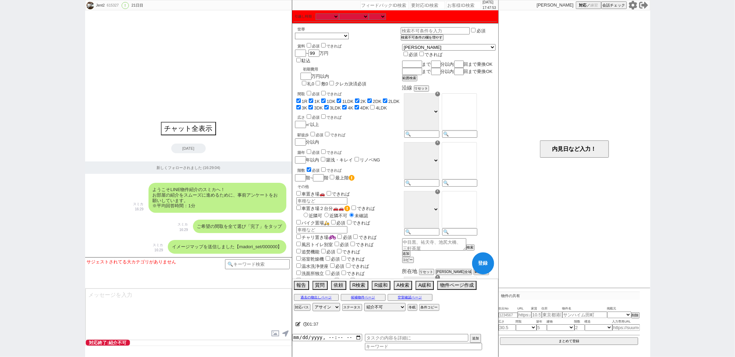
checkbox input "true"
click at [370, 105] on input "4LDK" at bounding box center [372, 107] width 4 height 4
checkbox input "true"
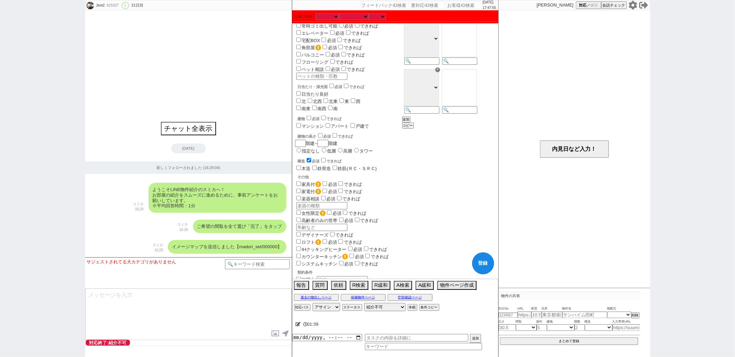
scroll to position [333, 0]
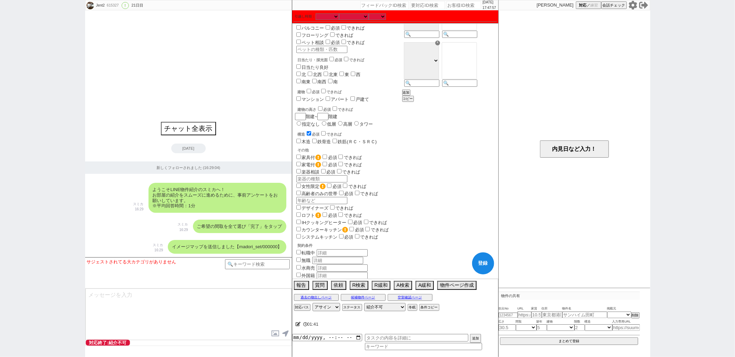
click at [314, 132] on span "必須" at bounding box center [316, 134] width 8 height 4
click at [311, 131] on input "checkbox" at bounding box center [309, 133] width 4 height 4
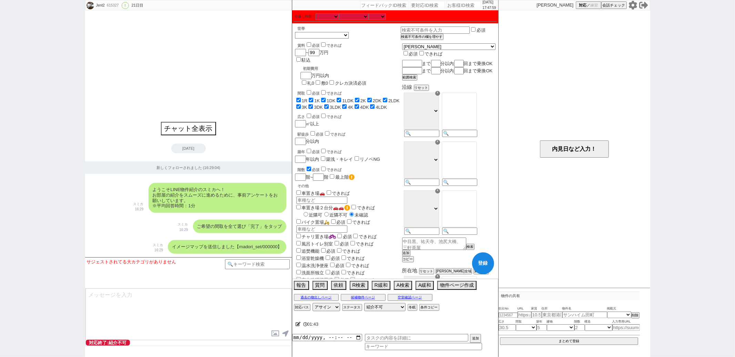
scroll to position [0, 0]
click at [309, 167] on input "checkbox" at bounding box center [309, 169] width 4 height 4
click at [436, 138] on input at bounding box center [421, 135] width 34 height 6
paste input "京浜東北"
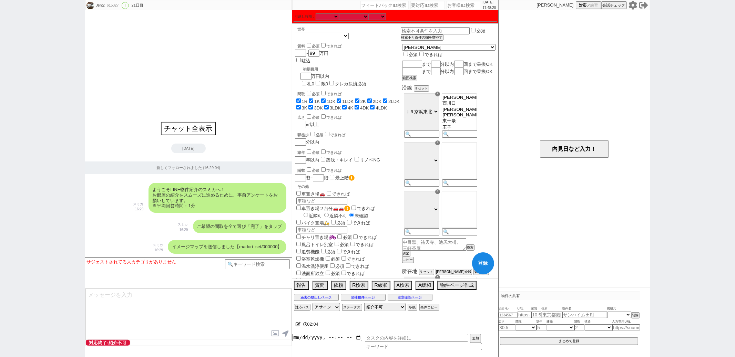
drag, startPoint x: 469, startPoint y: 118, endPoint x: 469, endPoint y: 124, distance: 6.2
click at [469, 124] on select "[GEOGRAPHIC_DATA][PERSON_NAME][PERSON_NAME][GEOGRAPHIC_DATA][PERSON_NAME][PERSO…" at bounding box center [459, 111] width 35 height 37
click at [296, 325] on icon at bounding box center [298, 324] width 5 height 4
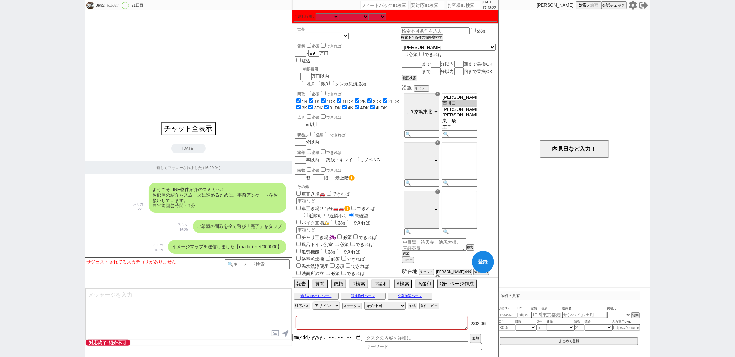
click at [303, 324] on textarea at bounding box center [382, 323] width 172 height 14
click at [158, 239] on div "イメージマップを送信しました【madori_set/000000】 スミカ 16:29" at bounding box center [188, 247] width 207 height 21
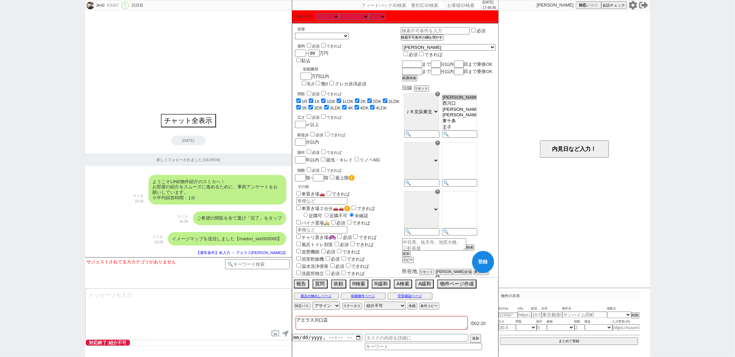
click at [466, 100] on option "[PERSON_NAME]" at bounding box center [459, 98] width 34 height 6
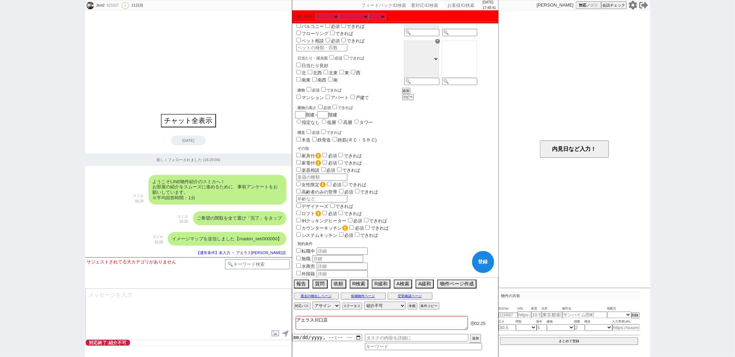
scroll to position [0, 0]
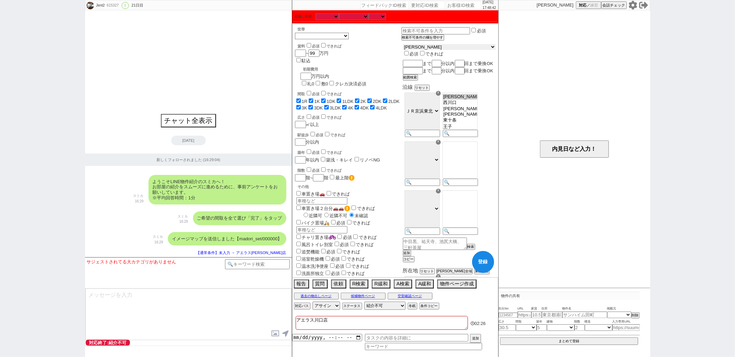
click at [429, 47] on select "[PERSON_NAME] [GEOGRAPHIC_DATA] [GEOGRAPHIC_DATA] [PERSON_NAME][GEOGRAPHIC_DATA…" at bounding box center [449, 47] width 93 height 6
click at [419, 45] on select "[PERSON_NAME] [GEOGRAPHIC_DATA] [GEOGRAPHIC_DATA] [PERSON_NAME][GEOGRAPHIC_DATA…" at bounding box center [449, 47] width 93 height 6
click at [439, 117] on select "ＪＲ[GEOGRAPHIC_DATA][PERSON_NAME] 東京メトロ[GEOGRAPHIC_DATA] [GEOGRAPHIC_DATA] [GEOG…" at bounding box center [421, 111] width 35 height 37
click at [421, 100] on select "ＪＲ[GEOGRAPHIC_DATA][PERSON_NAME] 東京メトロ[GEOGRAPHIC_DATA] [GEOGRAPHIC_DATA] [GEOG…" at bounding box center [421, 111] width 35 height 37
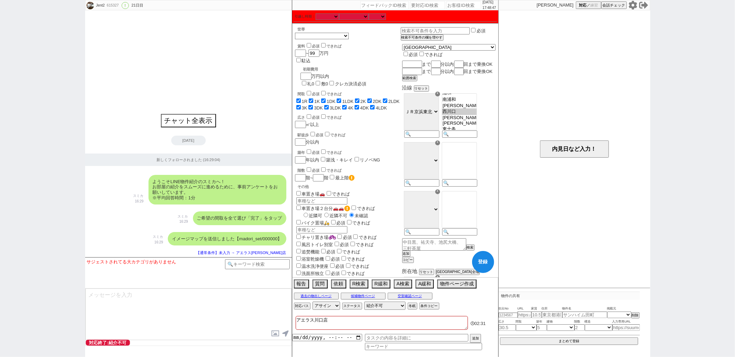
click at [474, 115] on option "西川口" at bounding box center [459, 112] width 34 height 7
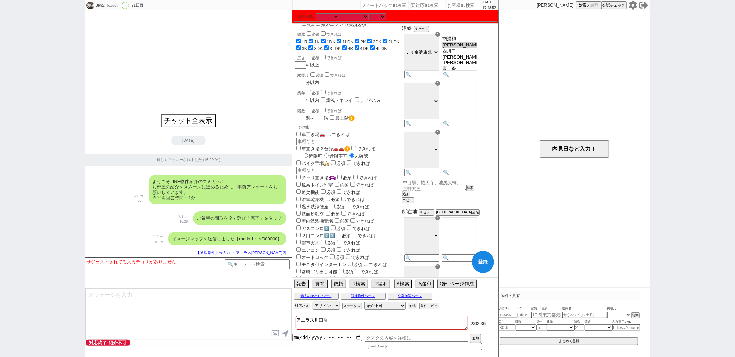
scroll to position [0, 0]
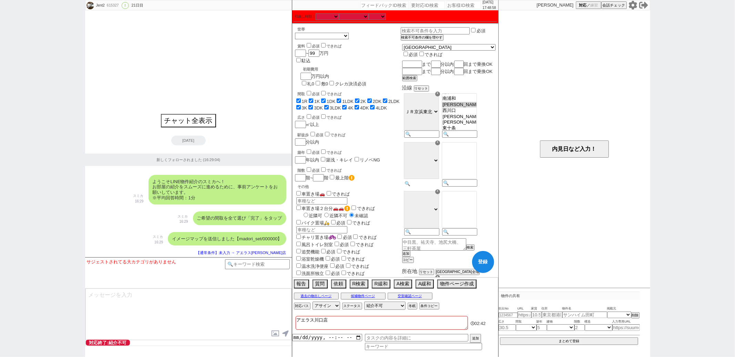
click at [438, 187] on input at bounding box center [421, 184] width 34 height 6
paste input "埼京"
click at [474, 151] on option "[PERSON_NAME]公園" at bounding box center [459, 147] width 34 height 7
click at [433, 236] on input at bounding box center [421, 233] width 34 height 6
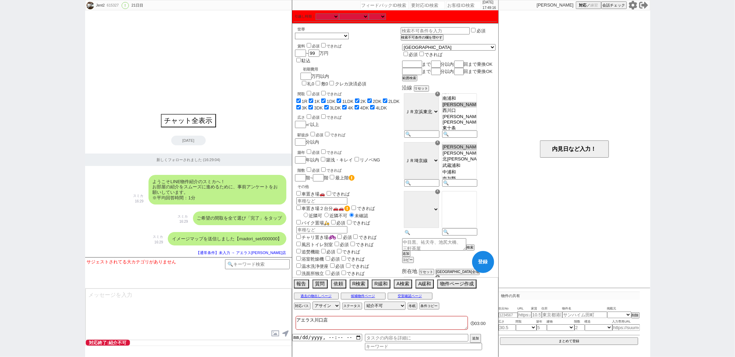
paste input "埼玉高速鉄道"
click at [468, 208] on option "[GEOGRAPHIC_DATA]" at bounding box center [459, 206] width 34 height 6
click at [486, 264] on button "登録" at bounding box center [483, 262] width 22 height 22
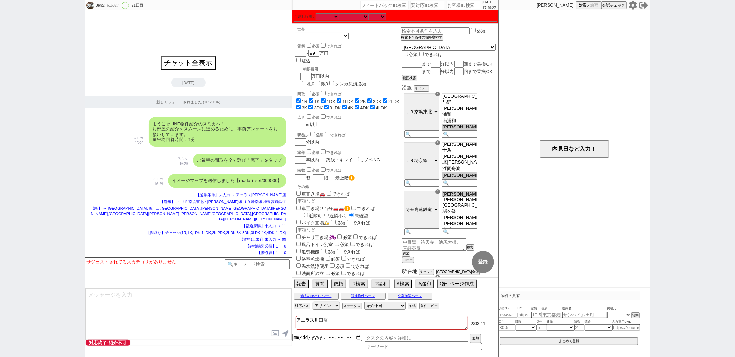
scroll to position [65, 0]
click at [118, 5] on div "615327" at bounding box center [113, 6] width 16 height 6
copy div "615327"
